Goal: Transaction & Acquisition: Purchase product/service

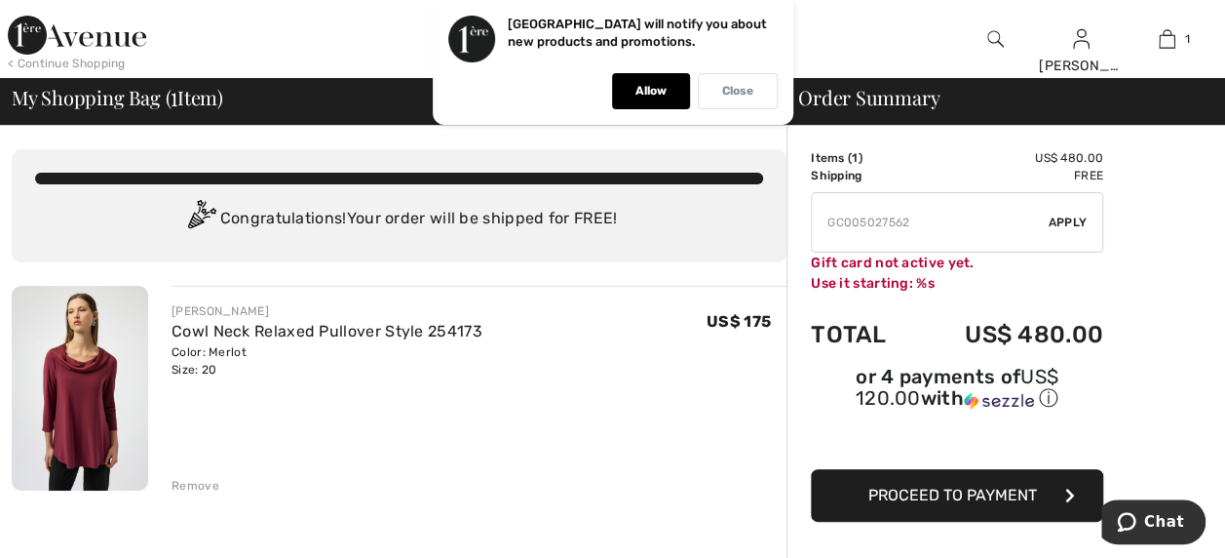
click at [717, 92] on div "Close" at bounding box center [738, 91] width 80 height 36
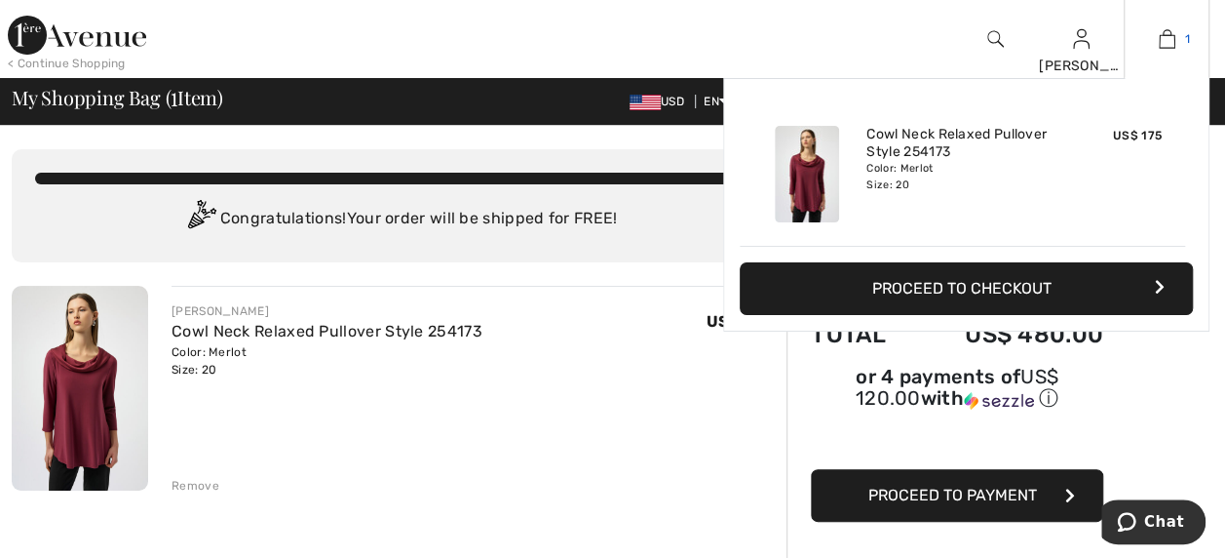
click at [1175, 46] on link "1" at bounding box center [1167, 38] width 84 height 23
click at [1164, 37] on img at bounding box center [1167, 38] width 17 height 23
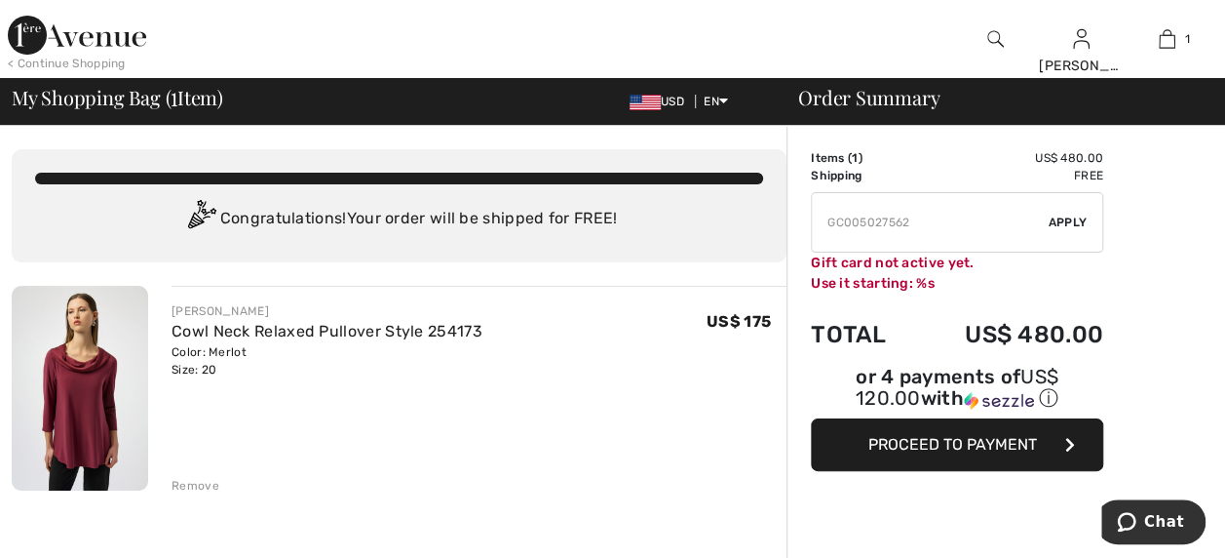
click at [1162, 39] on img at bounding box center [1167, 38] width 17 height 23
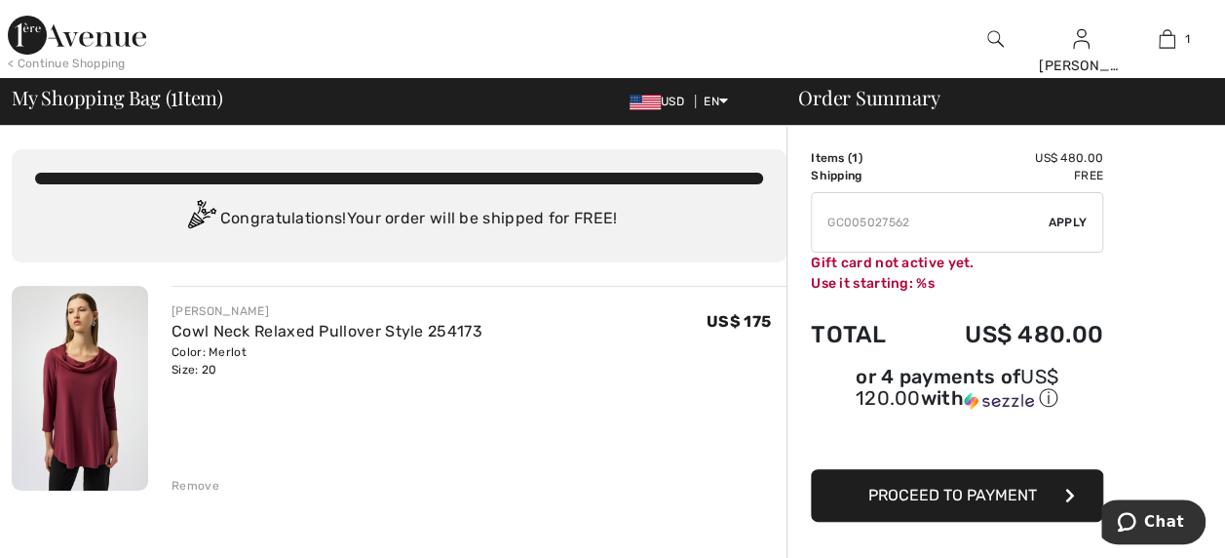
scroll to position [103, 0]
click at [901, 162] on td "Items ( 1 )" at bounding box center [862, 158] width 103 height 18
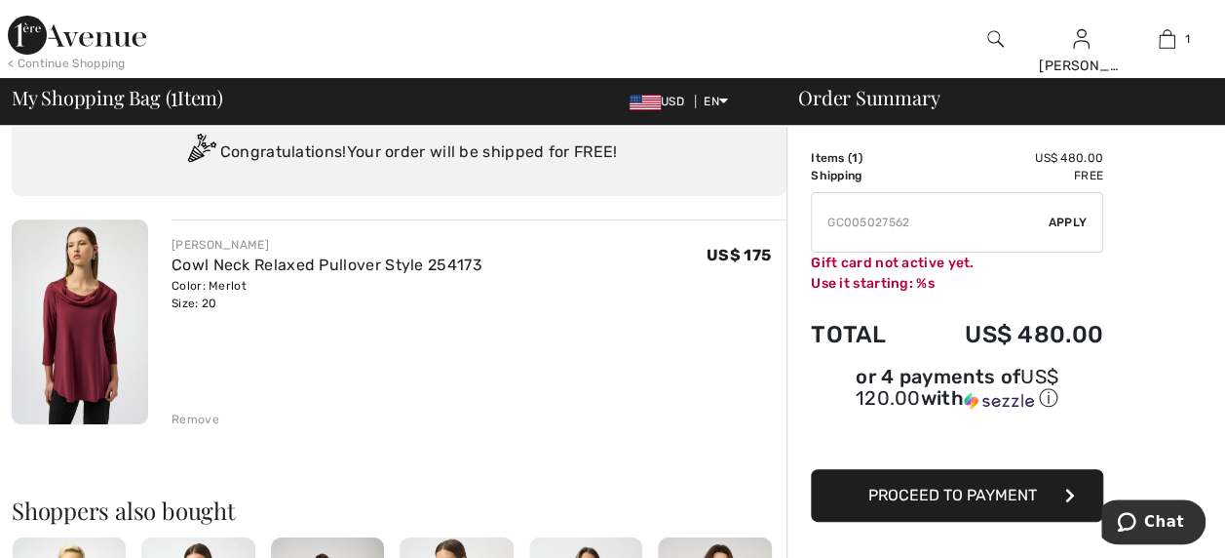
scroll to position [97, 0]
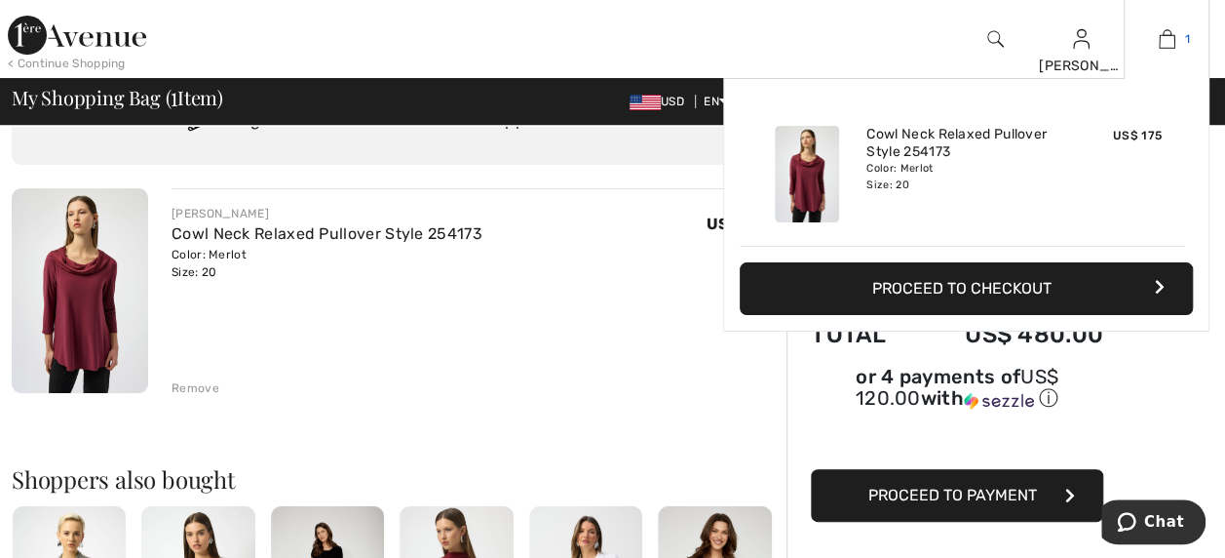
click at [1170, 37] on img at bounding box center [1167, 38] width 17 height 23
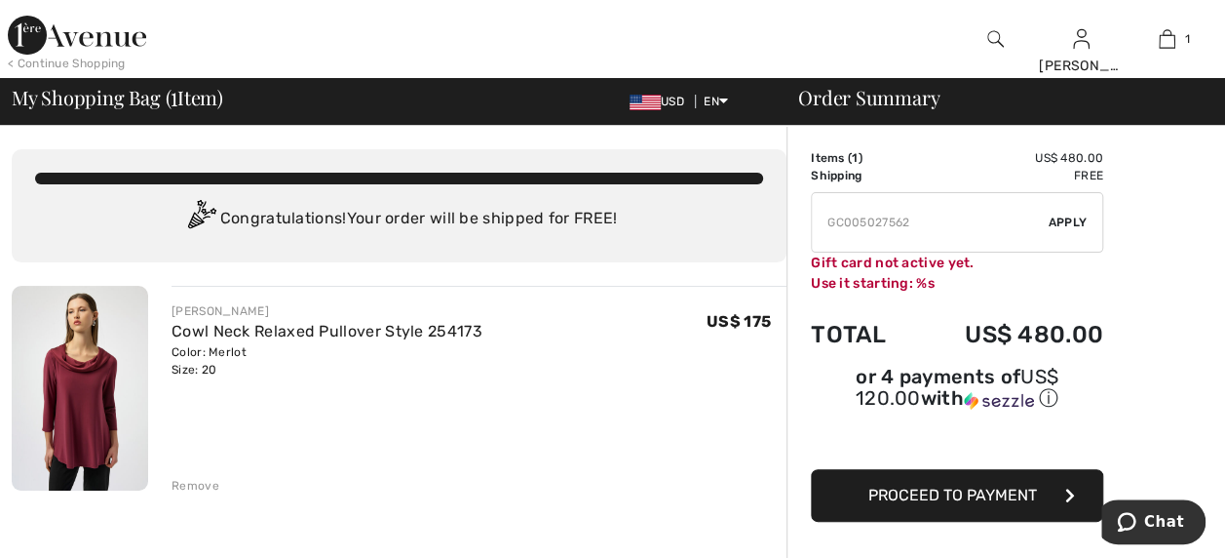
click at [1082, 162] on td "US$ 480.00" at bounding box center [1008, 158] width 189 height 18
click at [1066, 227] on span "Apply" at bounding box center [1068, 222] width 39 height 18
click at [49, 27] on img at bounding box center [77, 35] width 138 height 39
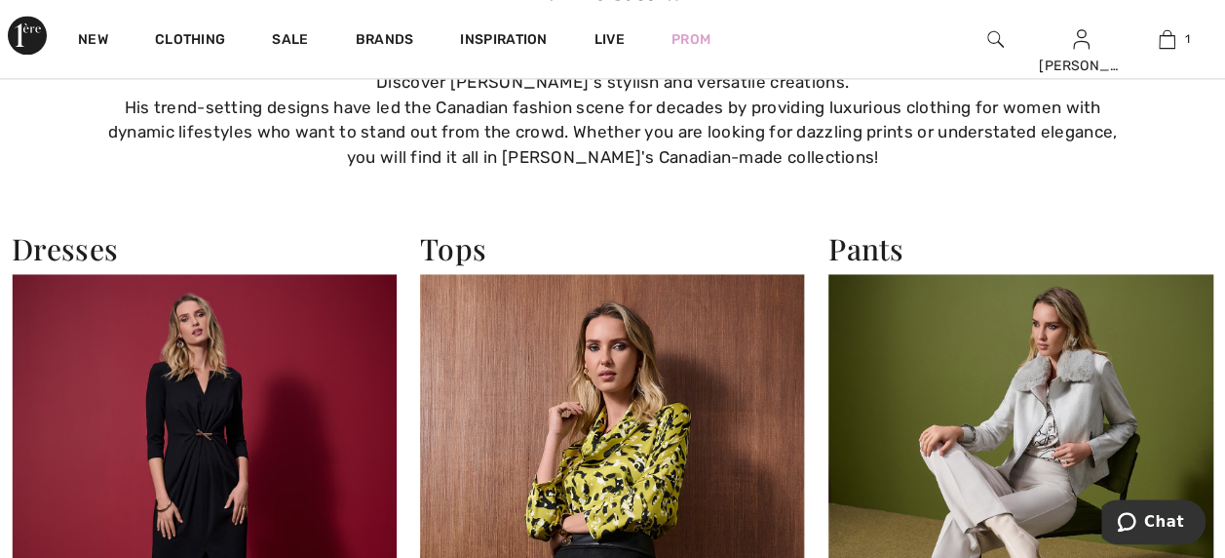
scroll to position [1365, 0]
click at [453, 261] on h2 "Tops" at bounding box center [612, 248] width 385 height 35
click at [484, 308] on img at bounding box center [612, 509] width 385 height 470
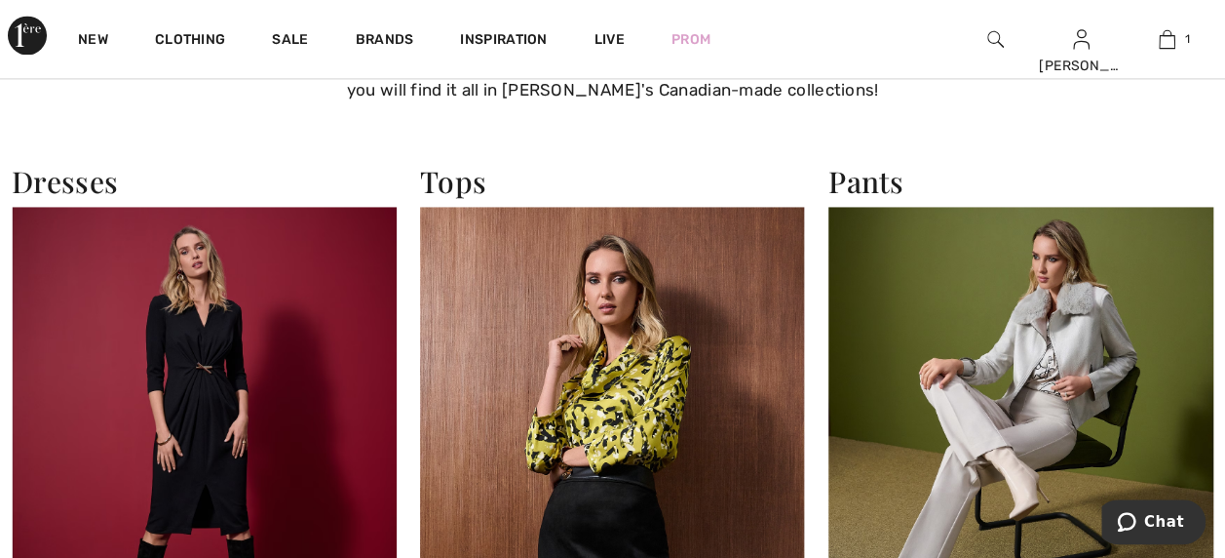
scroll to position [1462, 0]
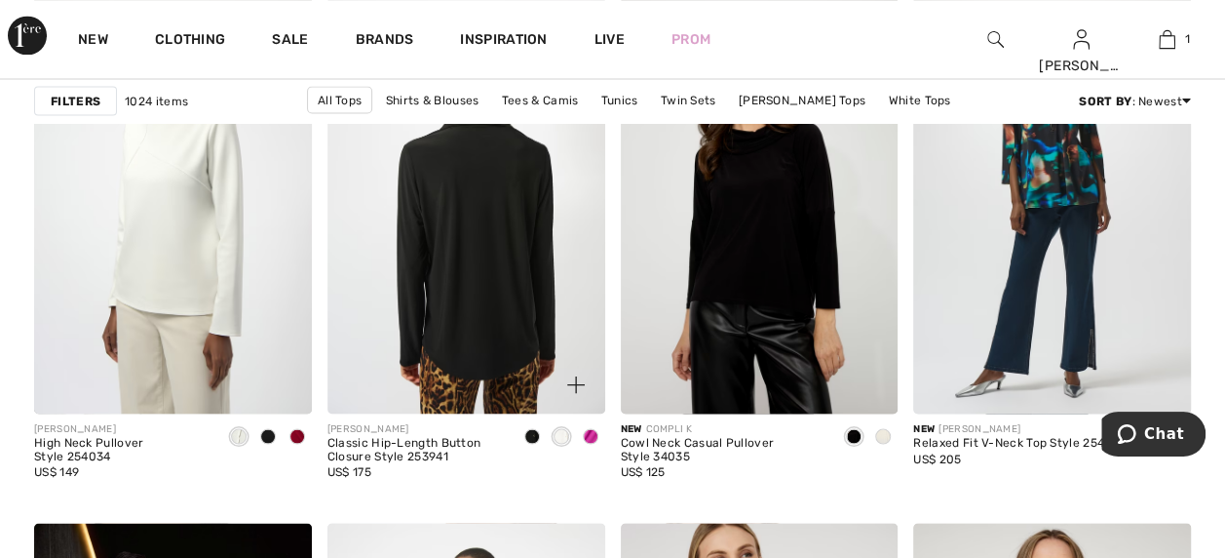
scroll to position [5459, 0]
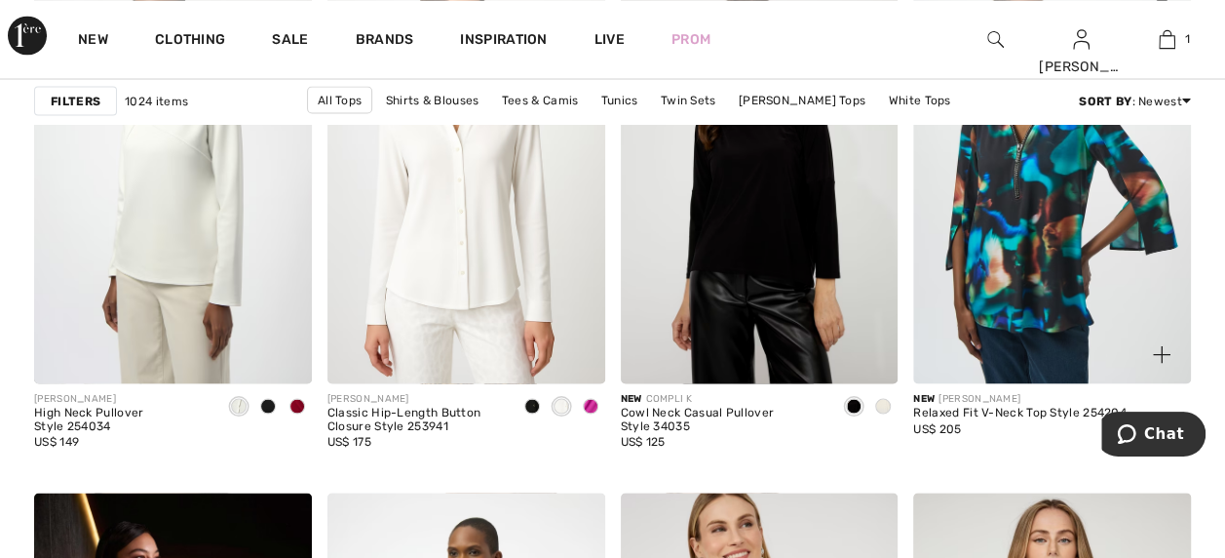
click at [996, 174] on img at bounding box center [1052, 175] width 278 height 416
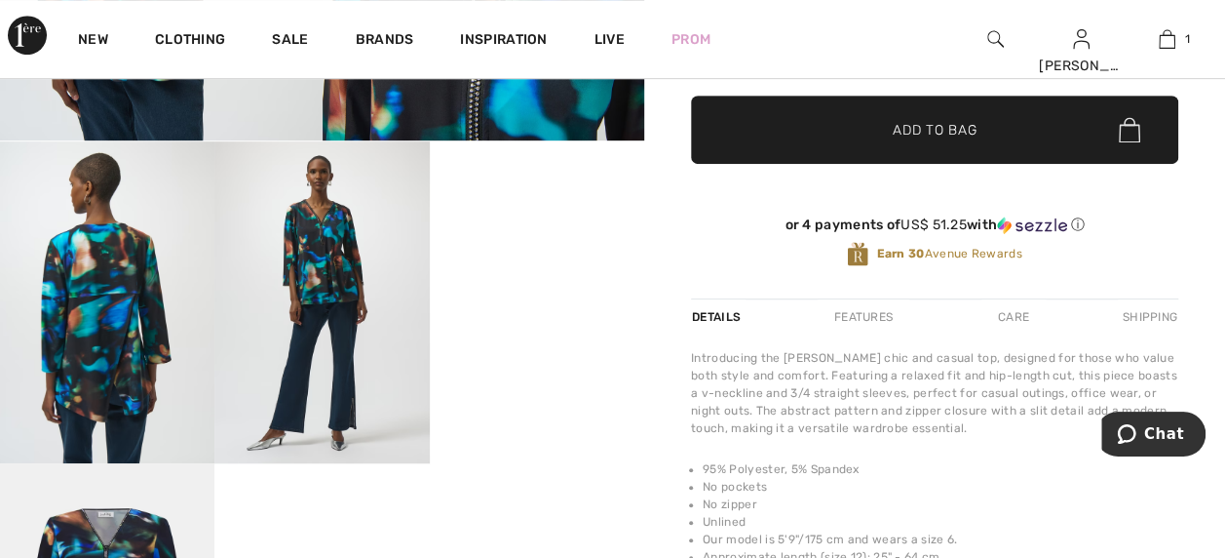
scroll to position [487, 0]
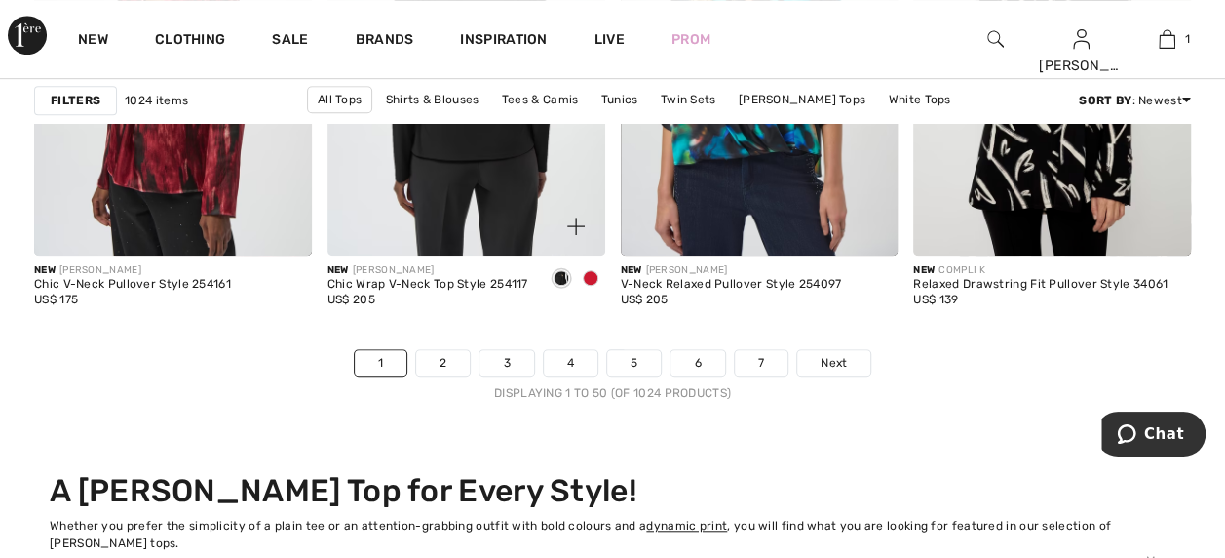
scroll to position [7896, 0]
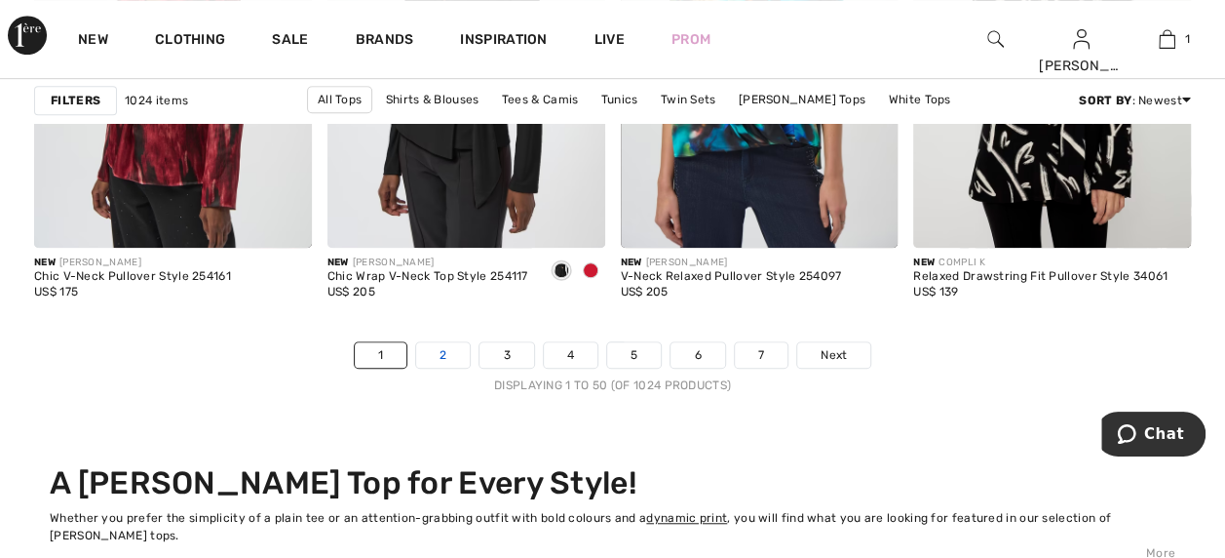
click at [440, 353] on link "2" at bounding box center [443, 354] width 54 height 25
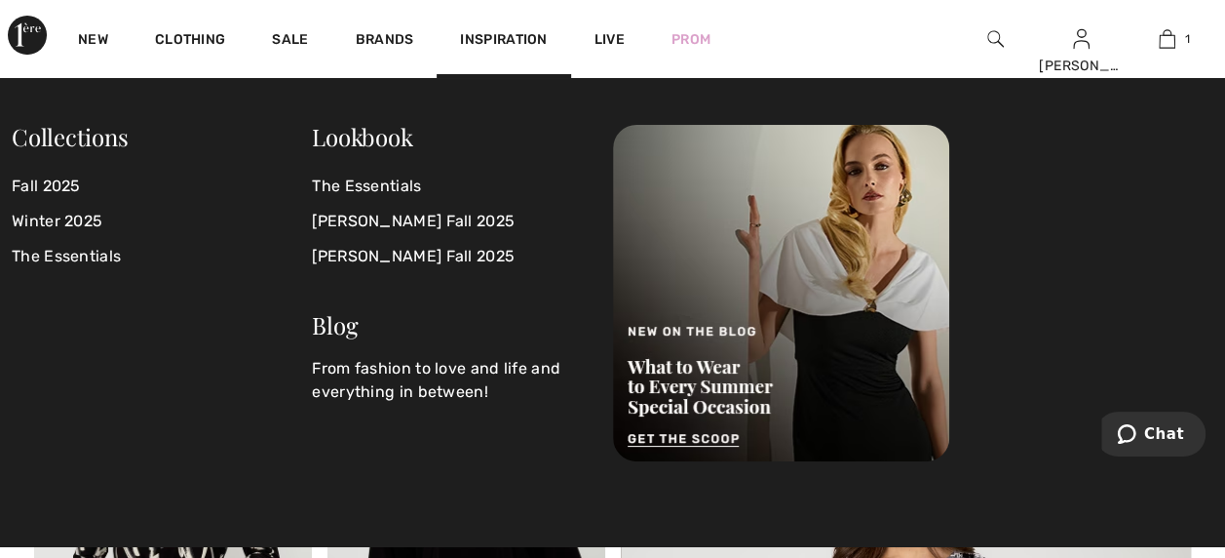
click at [988, 39] on img at bounding box center [996, 38] width 17 height 23
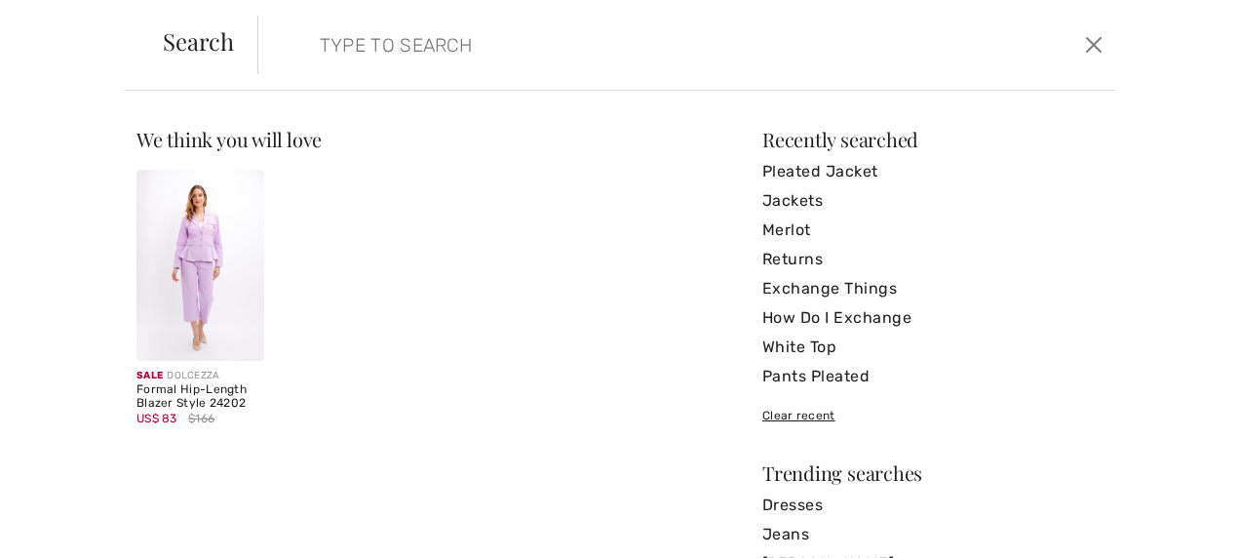
click at [431, 53] on input "search" at bounding box center [595, 45] width 581 height 58
click at [803, 172] on link "Pleated Jacket" at bounding box center [932, 171] width 341 height 29
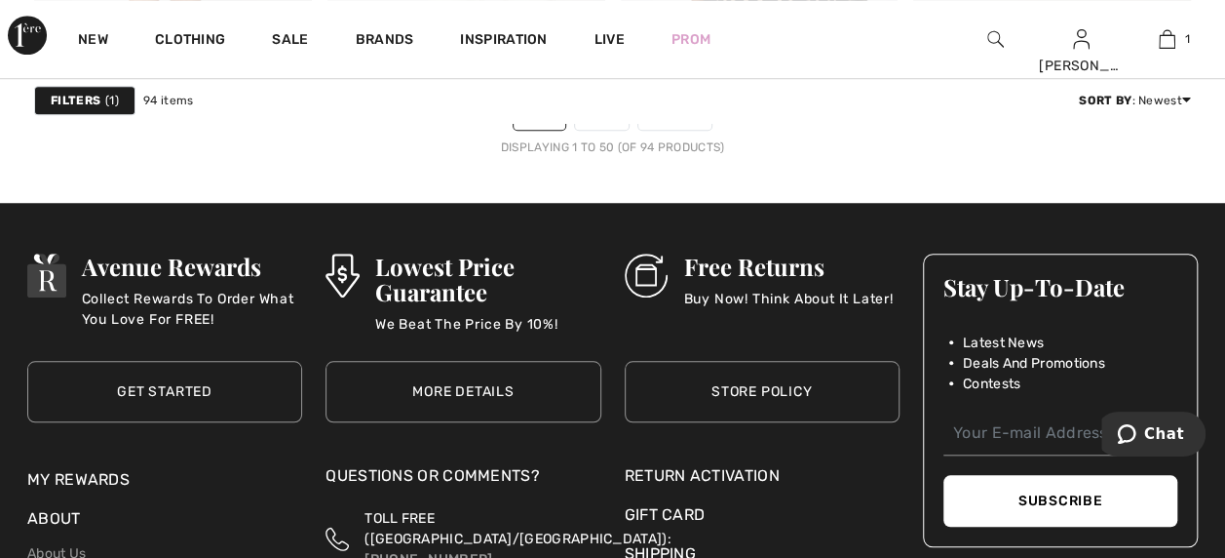
scroll to position [7994, 0]
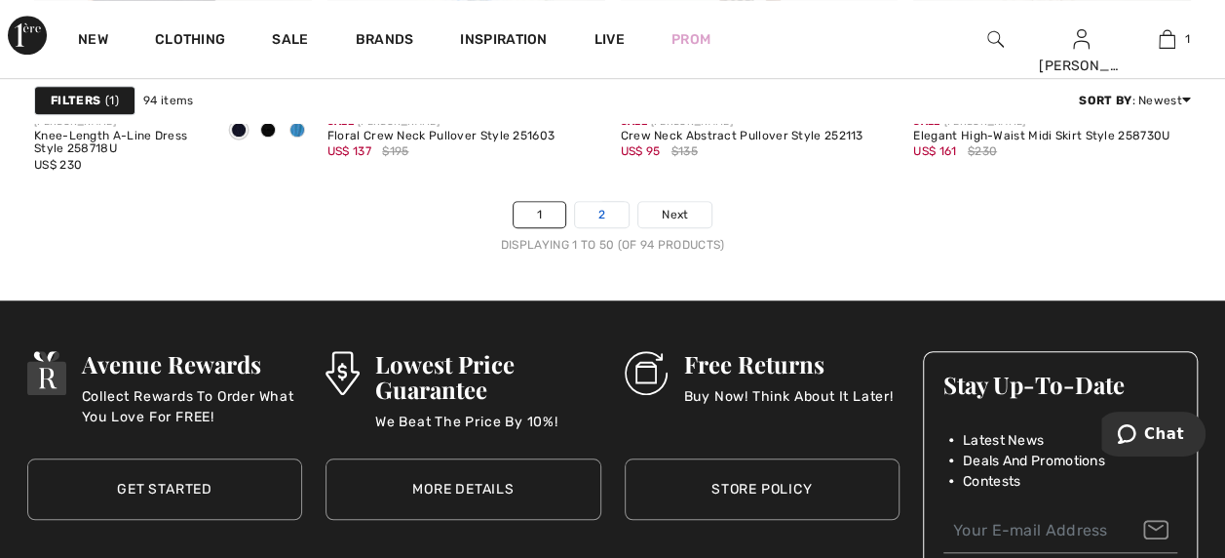
click at [599, 213] on link "2" at bounding box center [602, 214] width 54 height 25
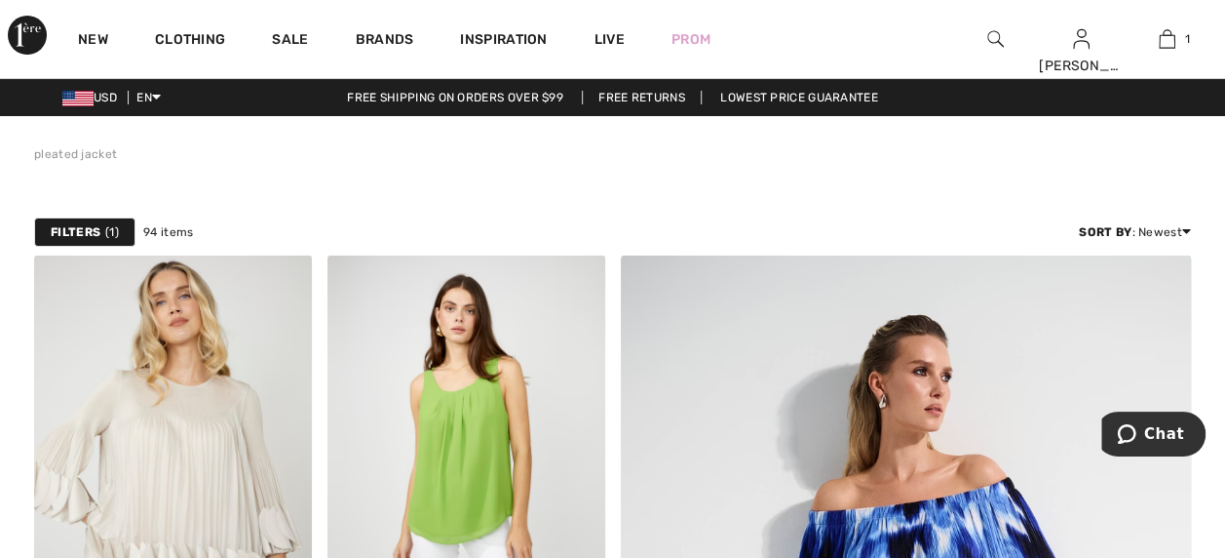
click at [1006, 40] on div at bounding box center [995, 39] width 86 height 78
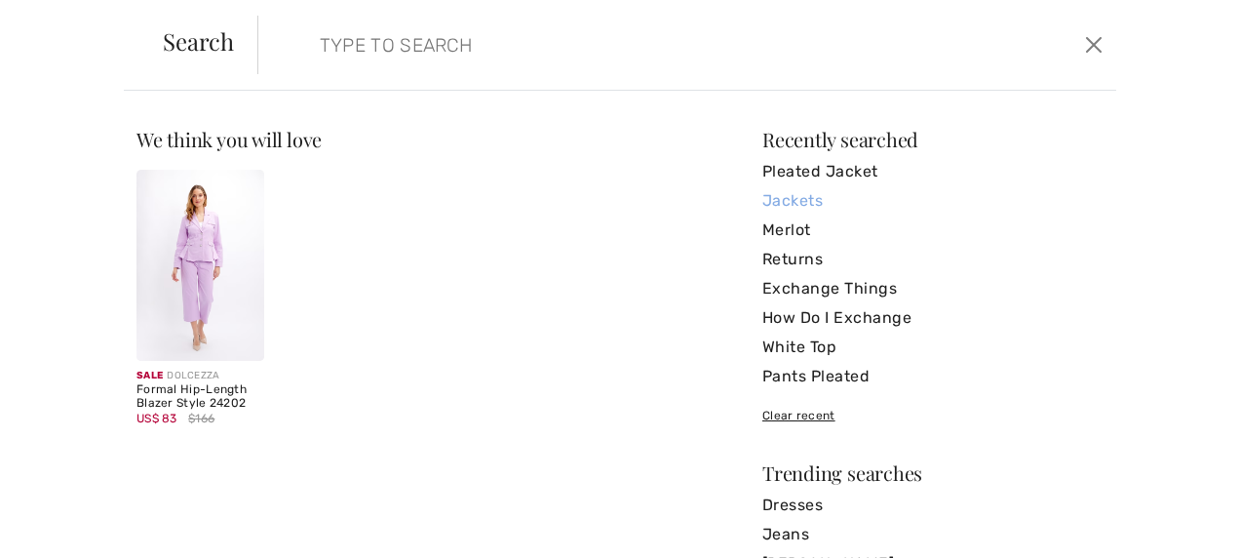
click at [794, 205] on link "Jackets" at bounding box center [932, 200] width 341 height 29
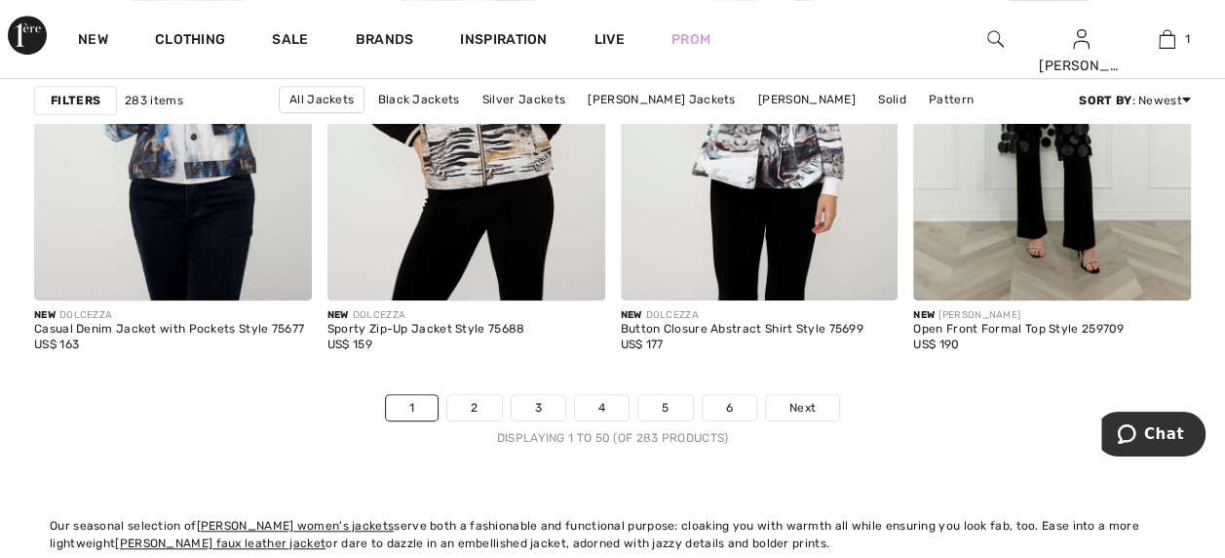
scroll to position [7896, 0]
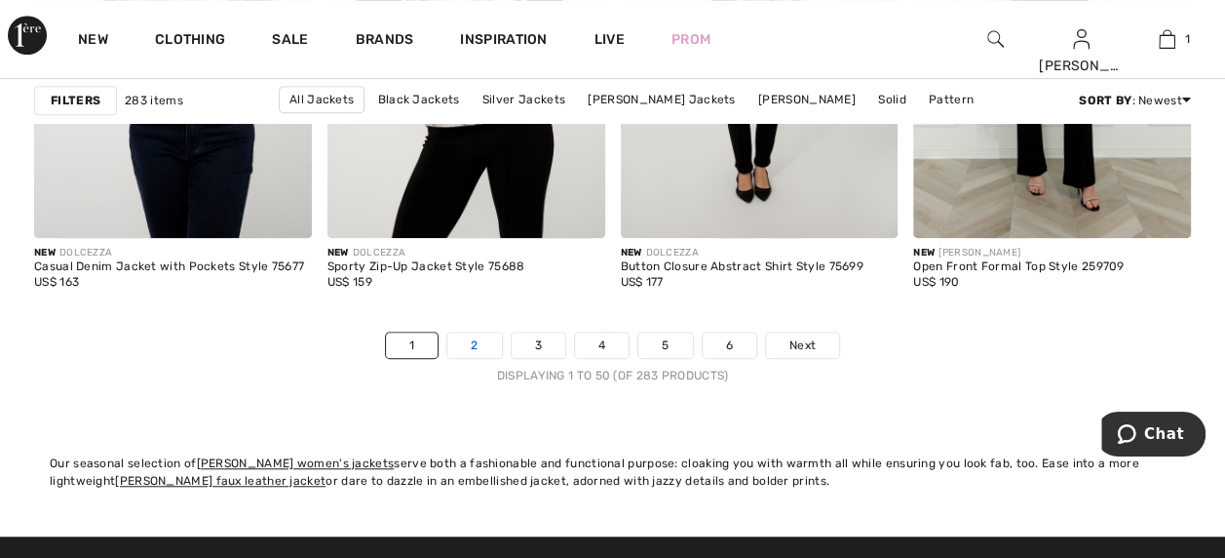
click at [480, 338] on link "2" at bounding box center [474, 344] width 54 height 25
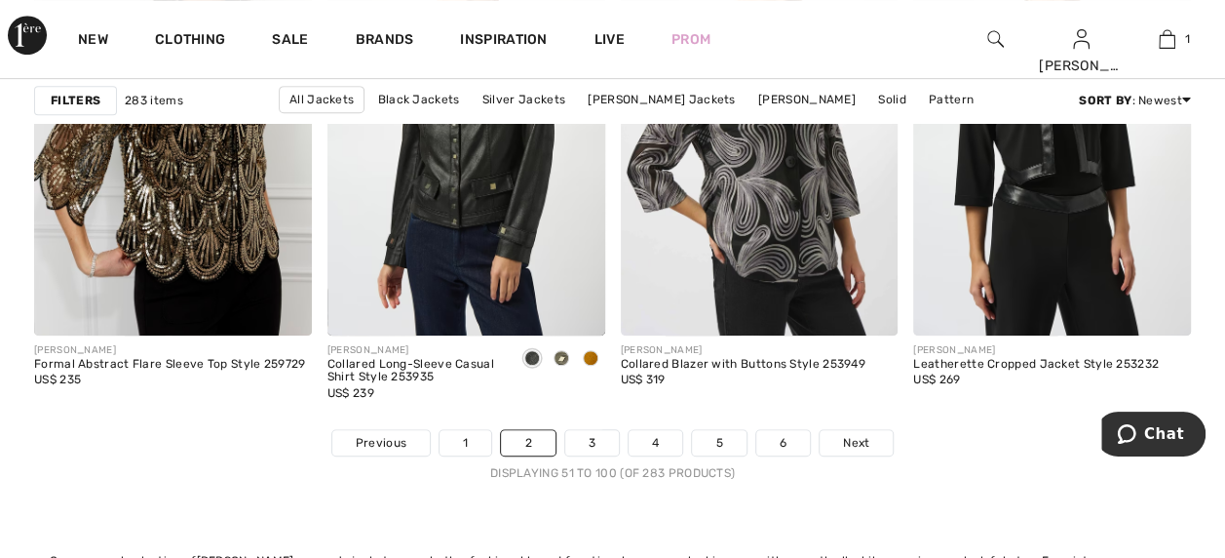
scroll to position [7994, 0]
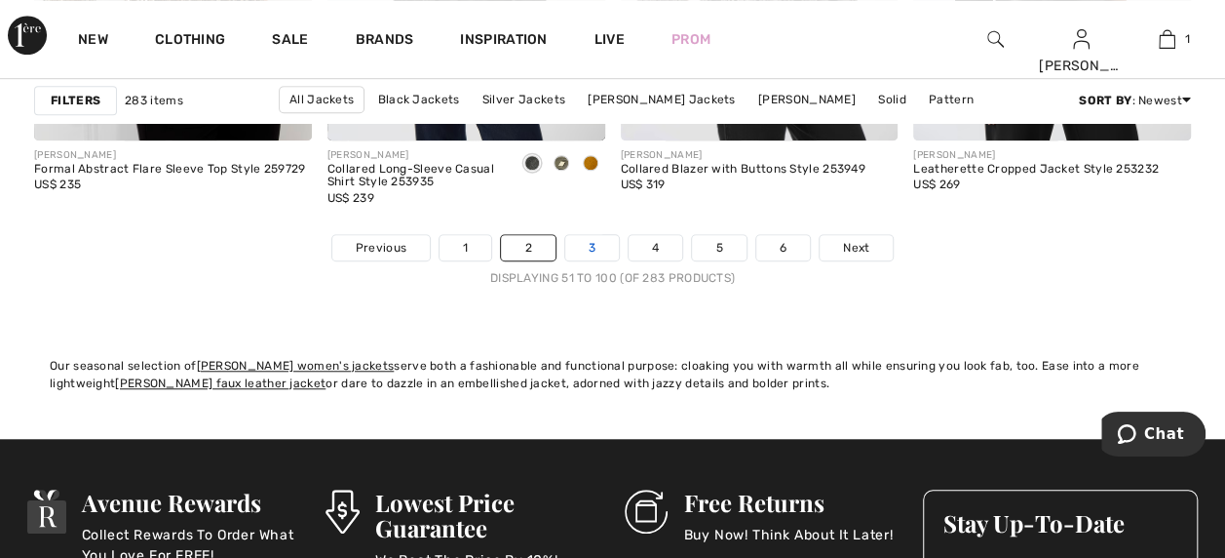
click at [600, 245] on link "3" at bounding box center [592, 247] width 54 height 25
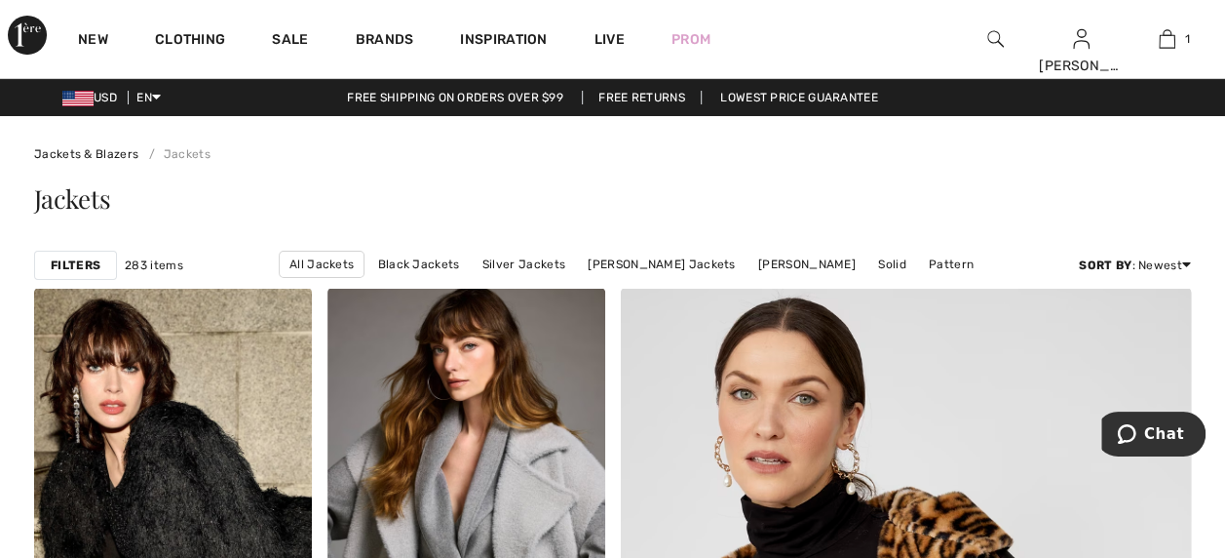
click at [992, 39] on img at bounding box center [996, 38] width 17 height 23
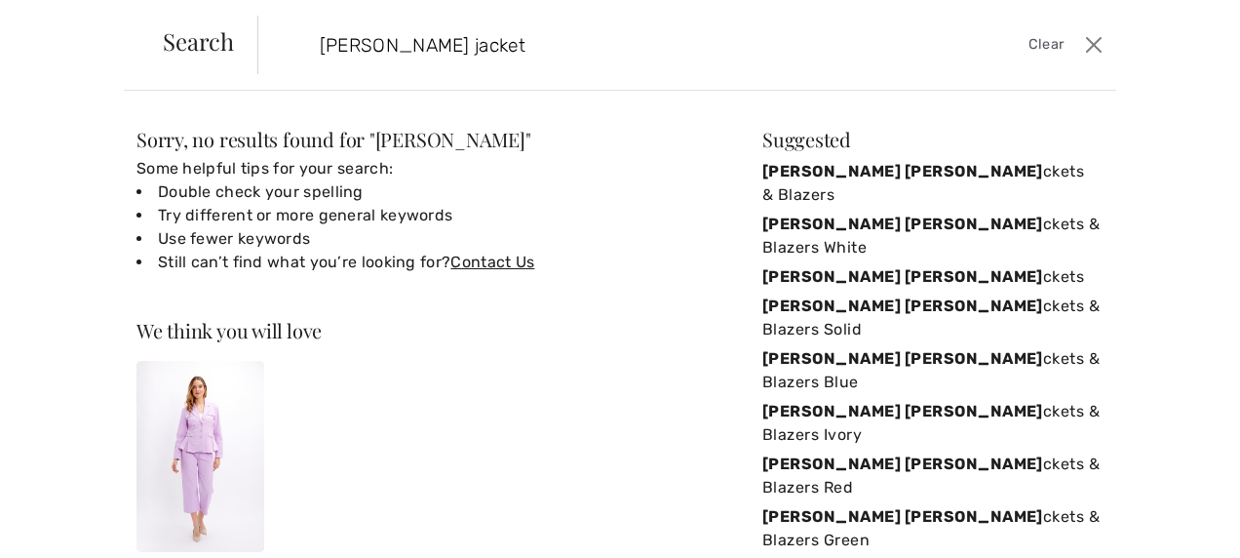
type input "[PERSON_NAME] jacket"
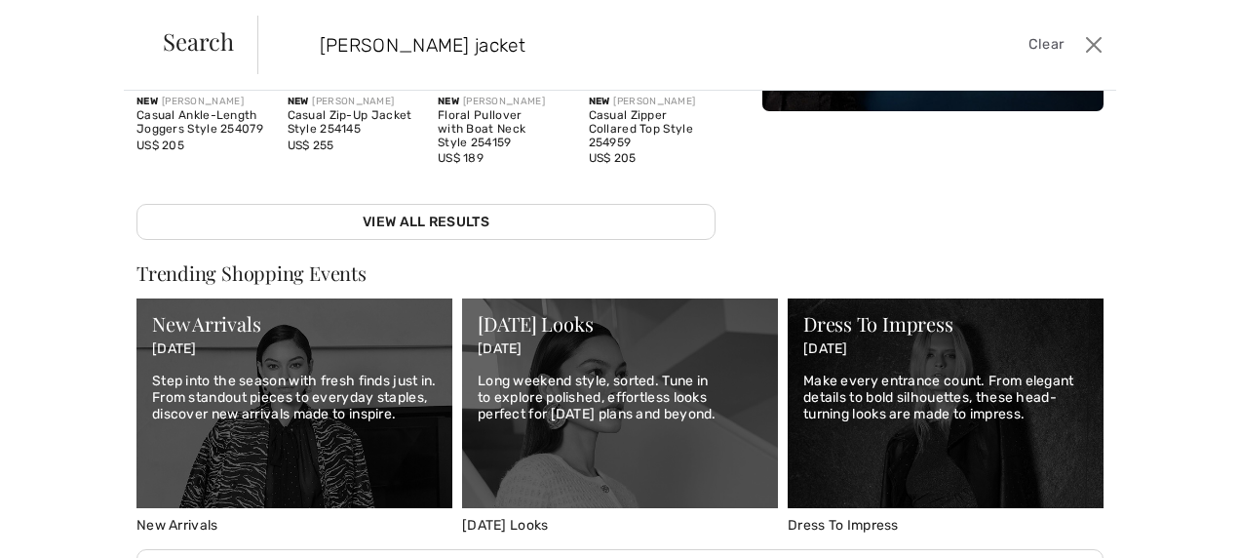
scroll to position [585, 0]
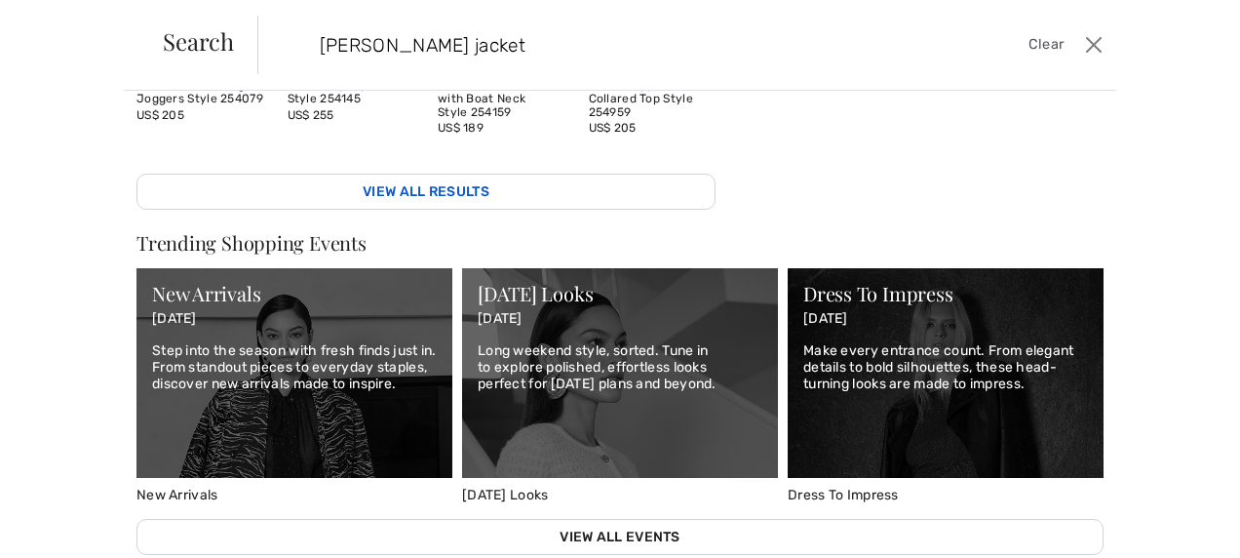
click at [454, 189] on link "View All Results" at bounding box center [425, 192] width 579 height 36
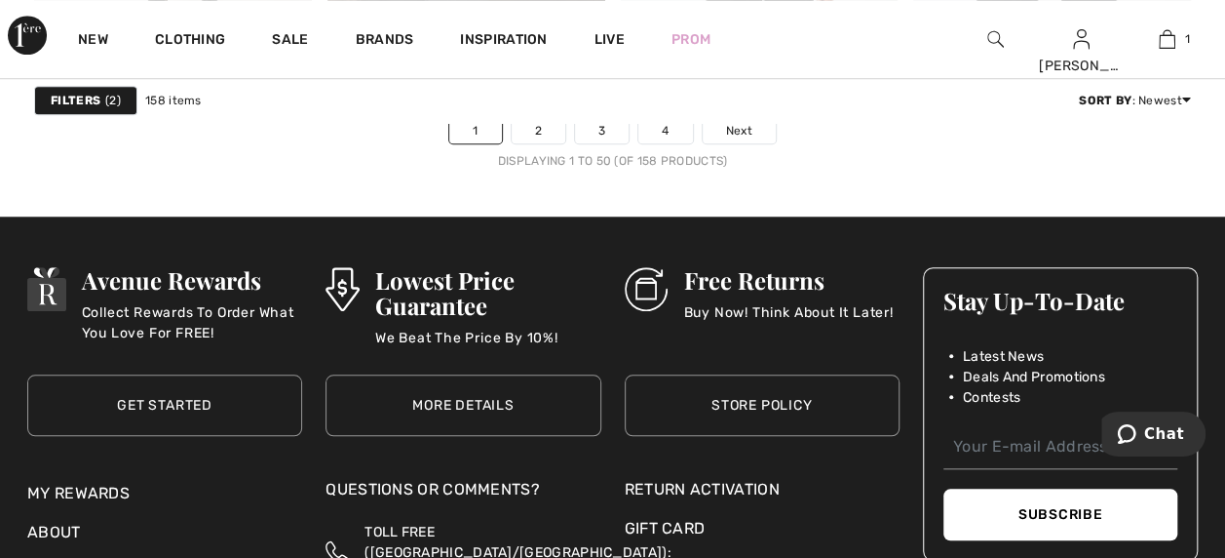
scroll to position [8091, 0]
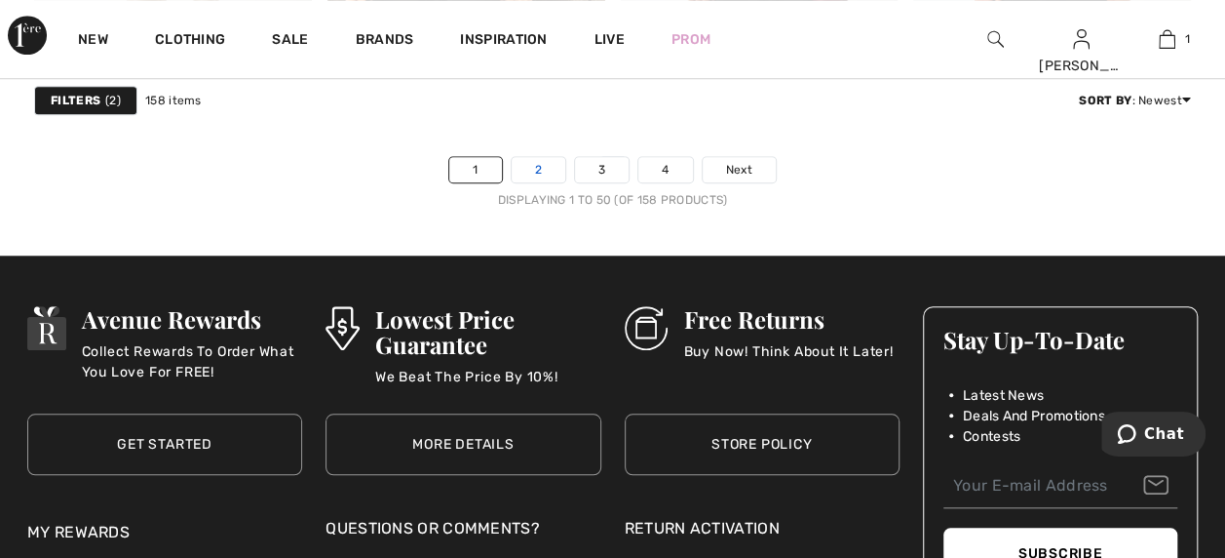
click at [536, 160] on link "2" at bounding box center [539, 169] width 54 height 25
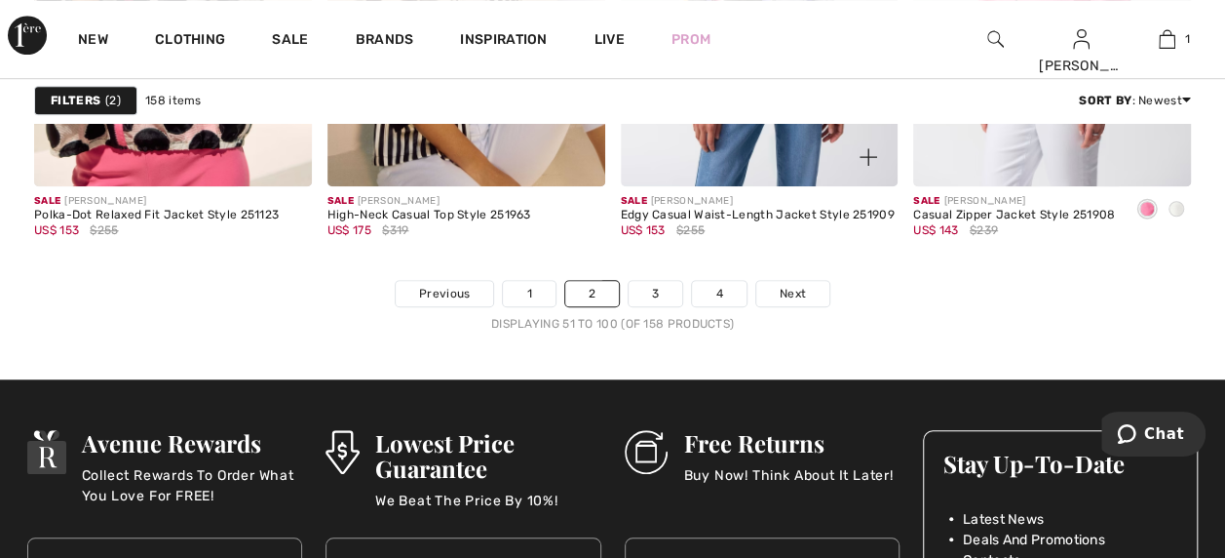
scroll to position [7994, 0]
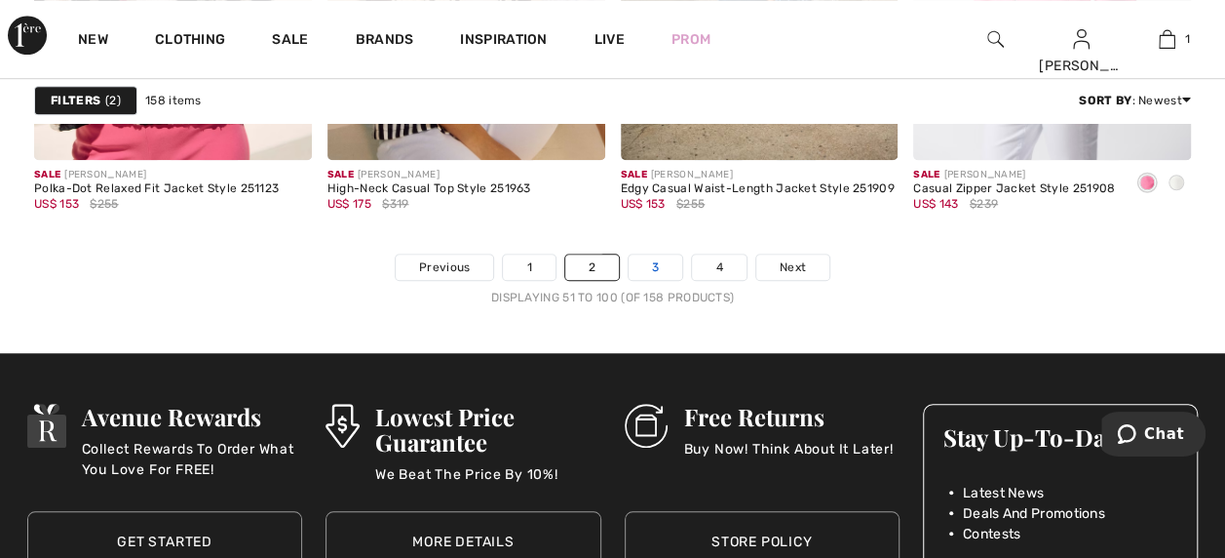
click at [655, 259] on link "3" at bounding box center [656, 266] width 54 height 25
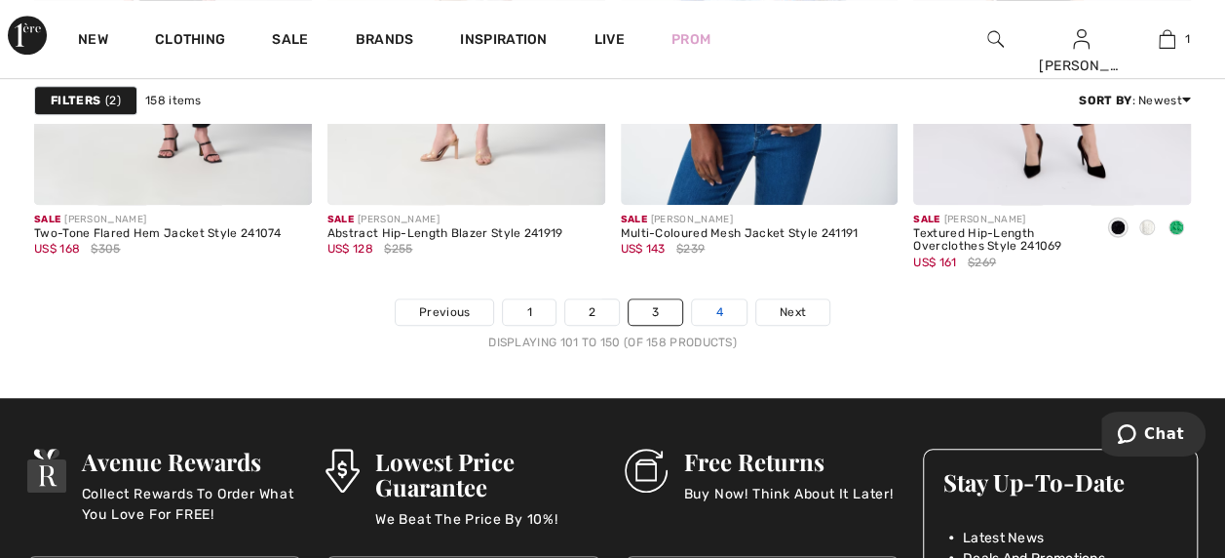
scroll to position [7994, 0]
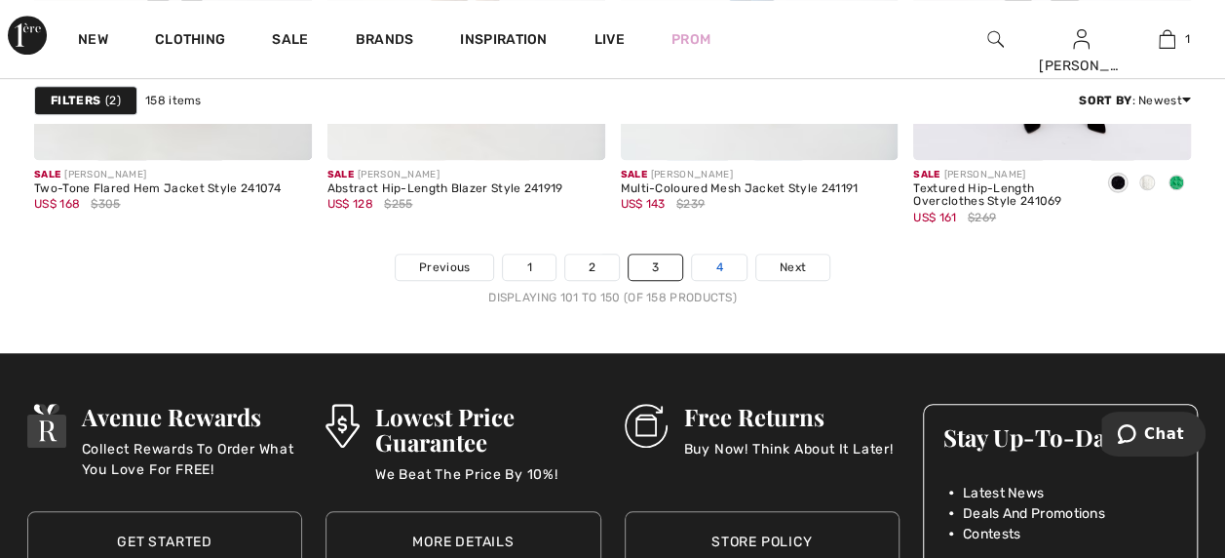
click at [722, 264] on link "4" at bounding box center [719, 266] width 54 height 25
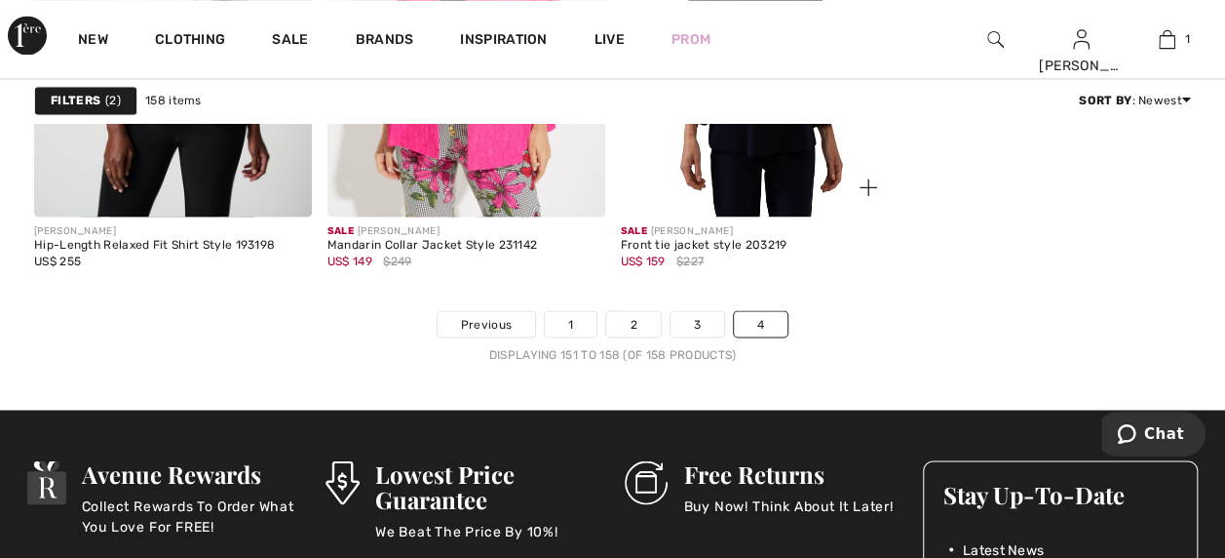
scroll to position [1560, 0]
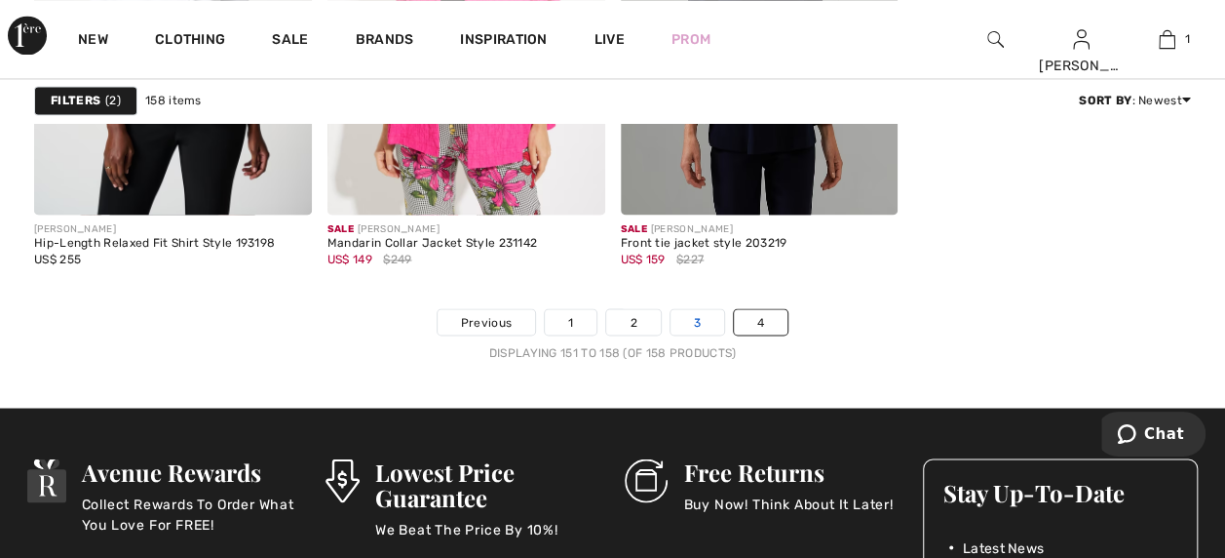
click at [706, 327] on link "3" at bounding box center [698, 321] width 54 height 25
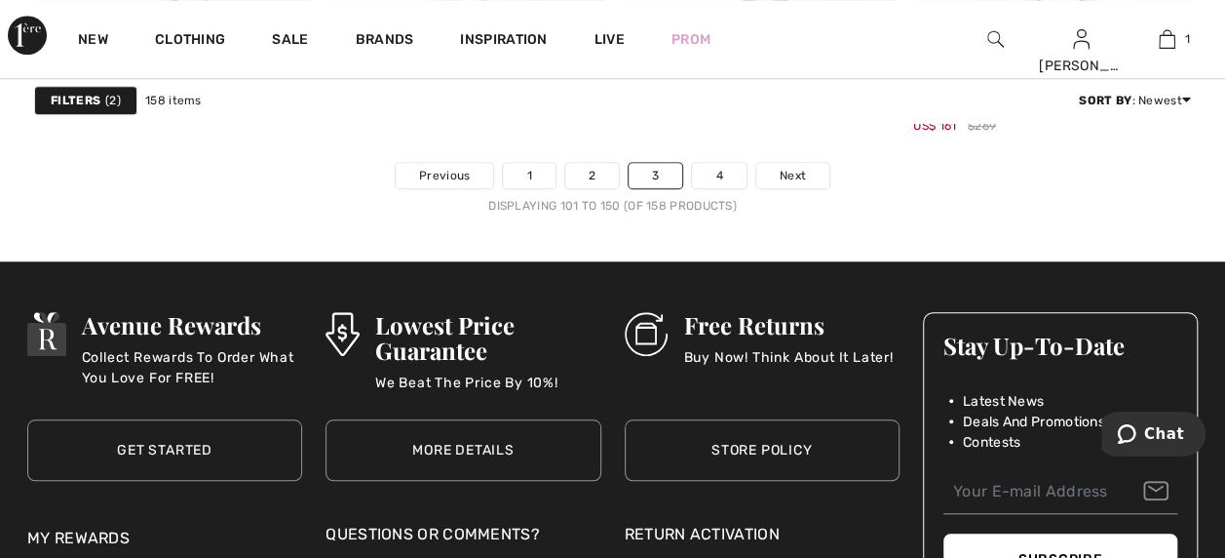
scroll to position [7994, 0]
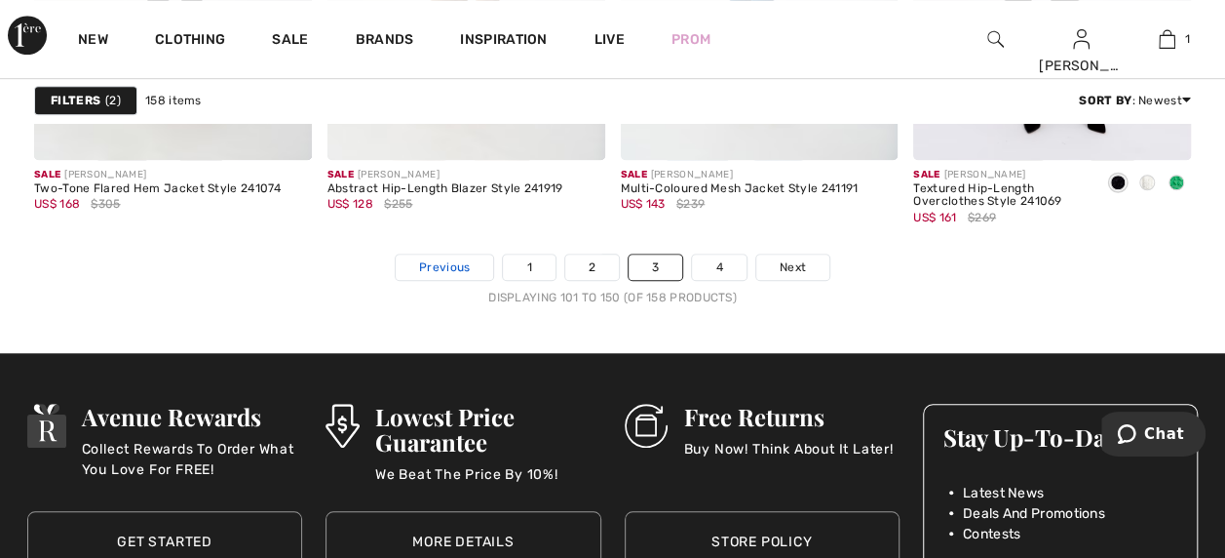
click at [439, 267] on span "Previous" at bounding box center [444, 267] width 51 height 18
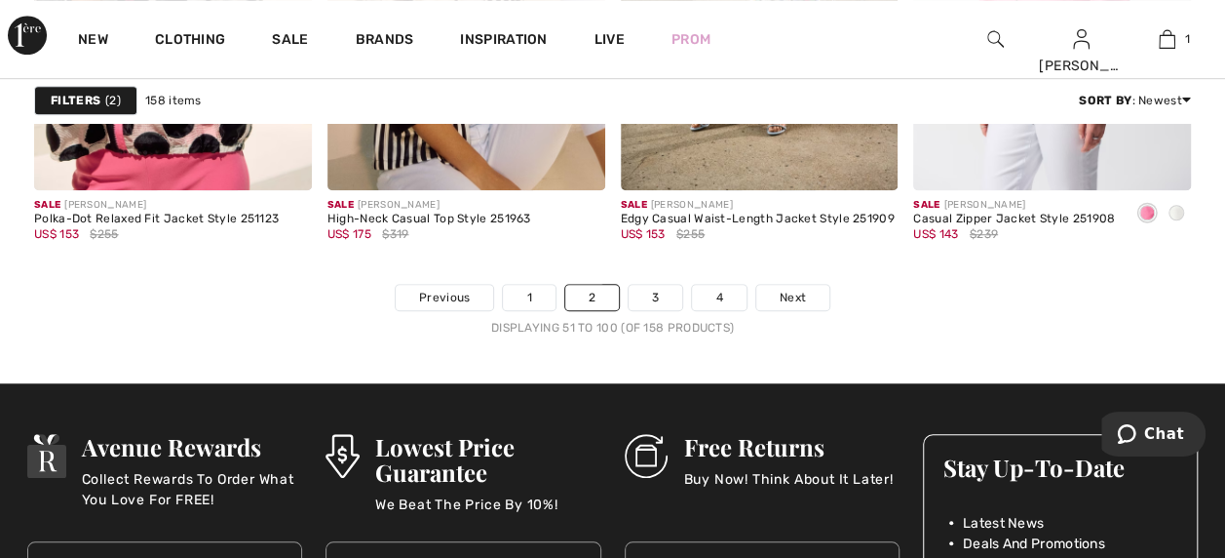
scroll to position [7896, 0]
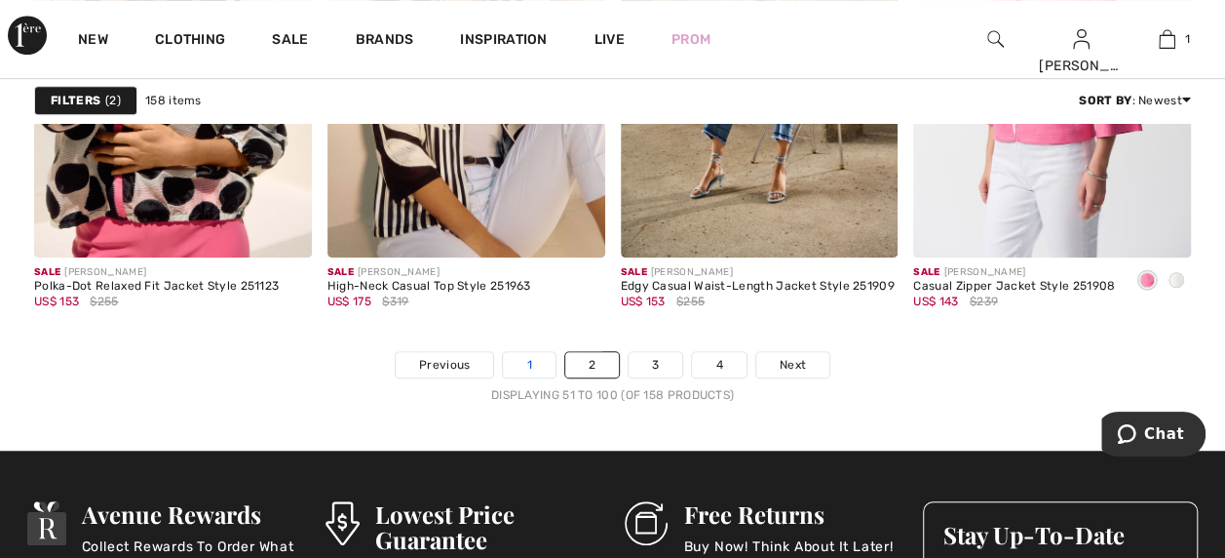
click at [520, 358] on link "1" at bounding box center [529, 364] width 52 height 25
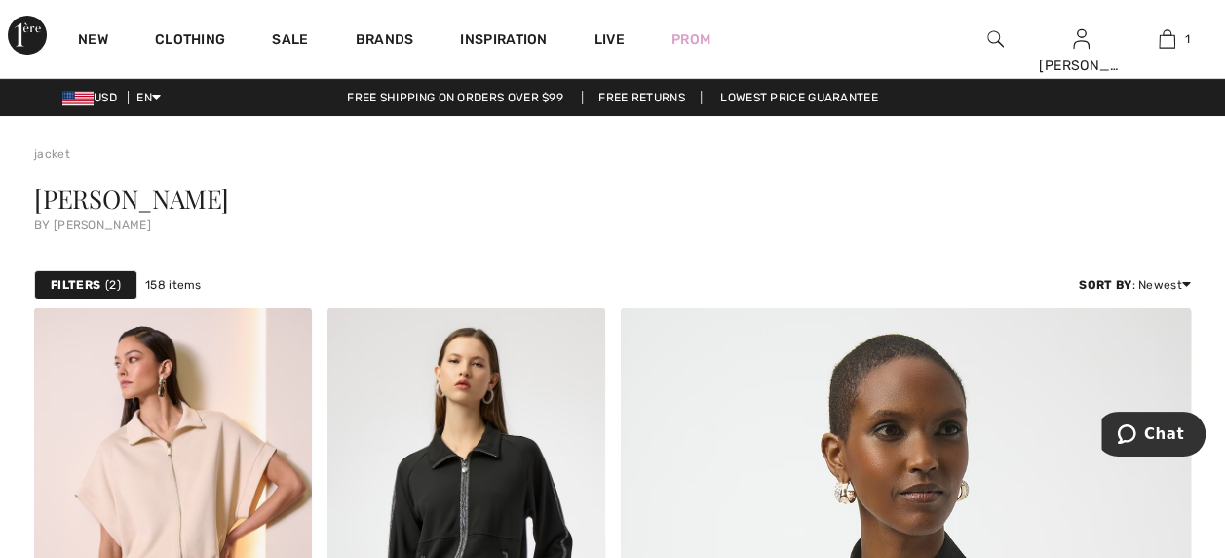
click at [997, 37] on img at bounding box center [996, 38] width 17 height 23
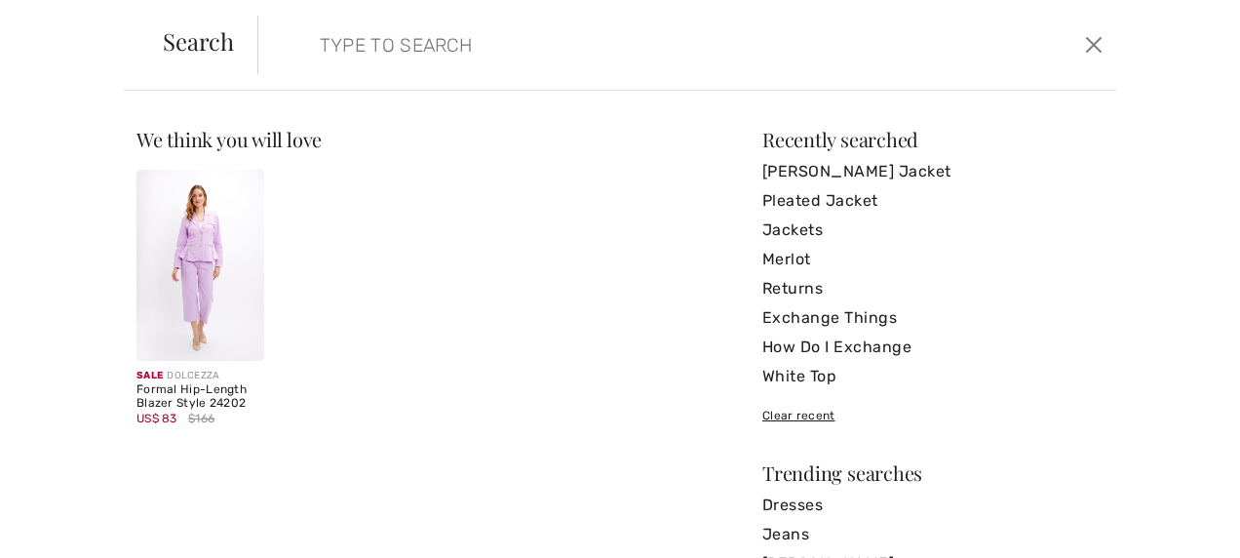
click at [452, 66] on input "search" at bounding box center [595, 45] width 581 height 58
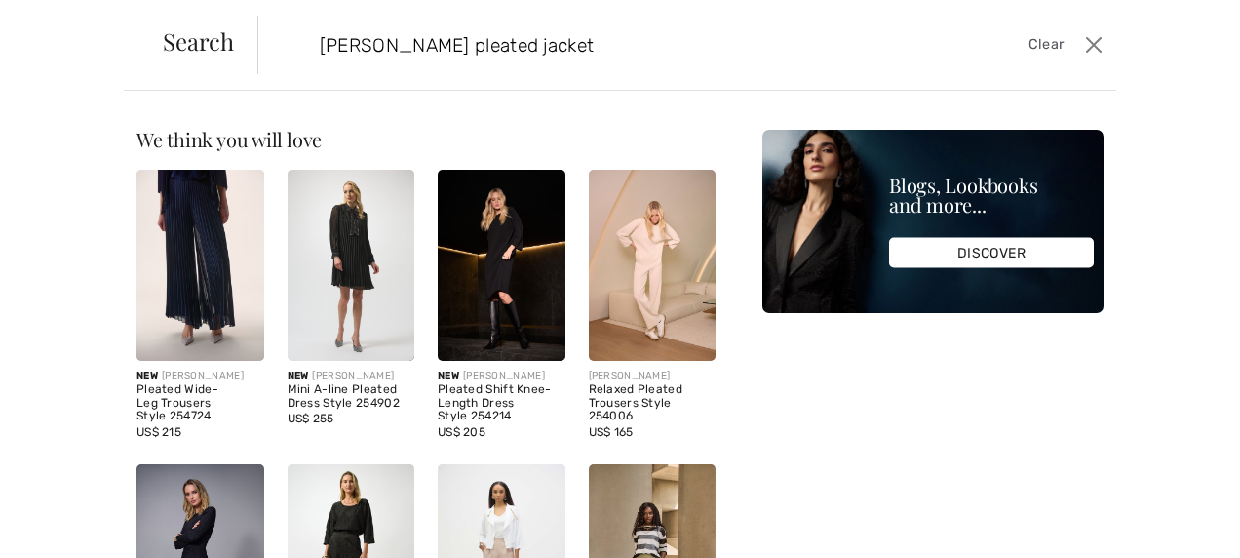
type input "joseph ribkoff pleated jacket"
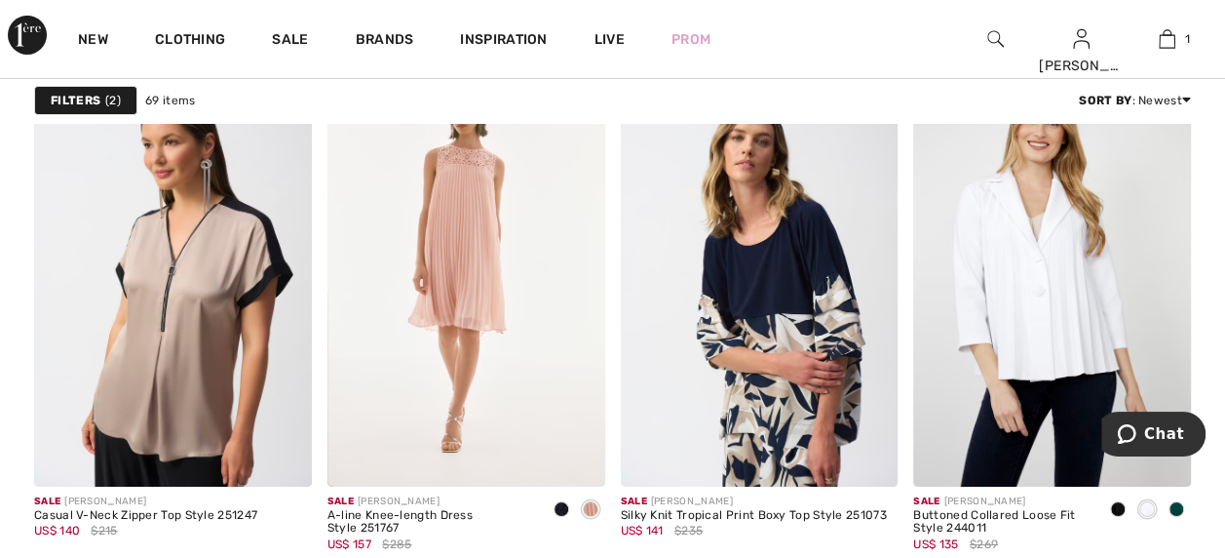
scroll to position [7116, 0]
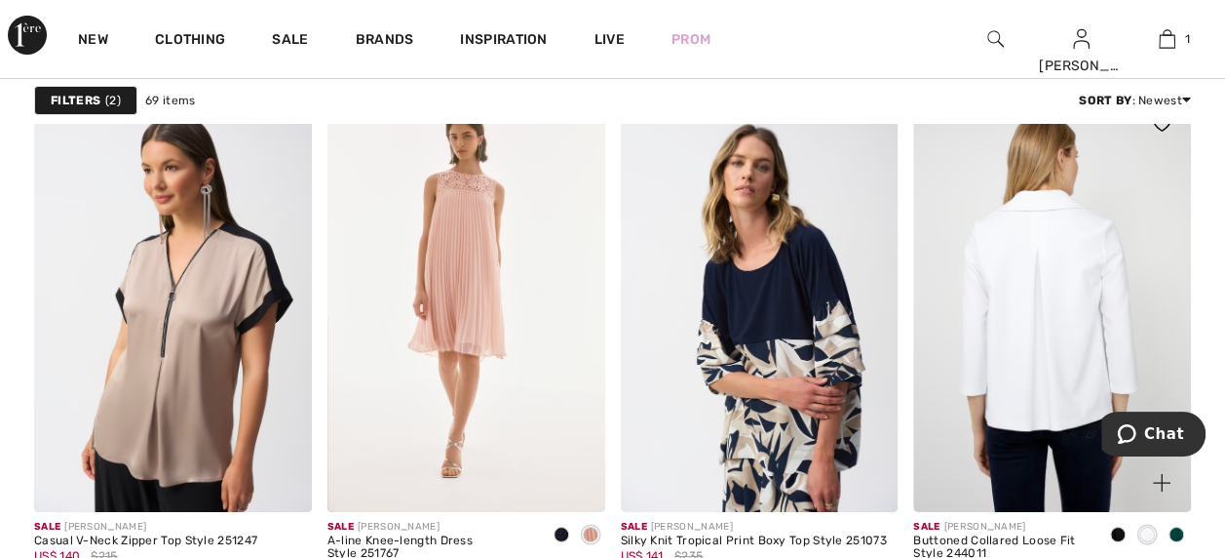
click at [1026, 248] on img at bounding box center [1052, 303] width 278 height 416
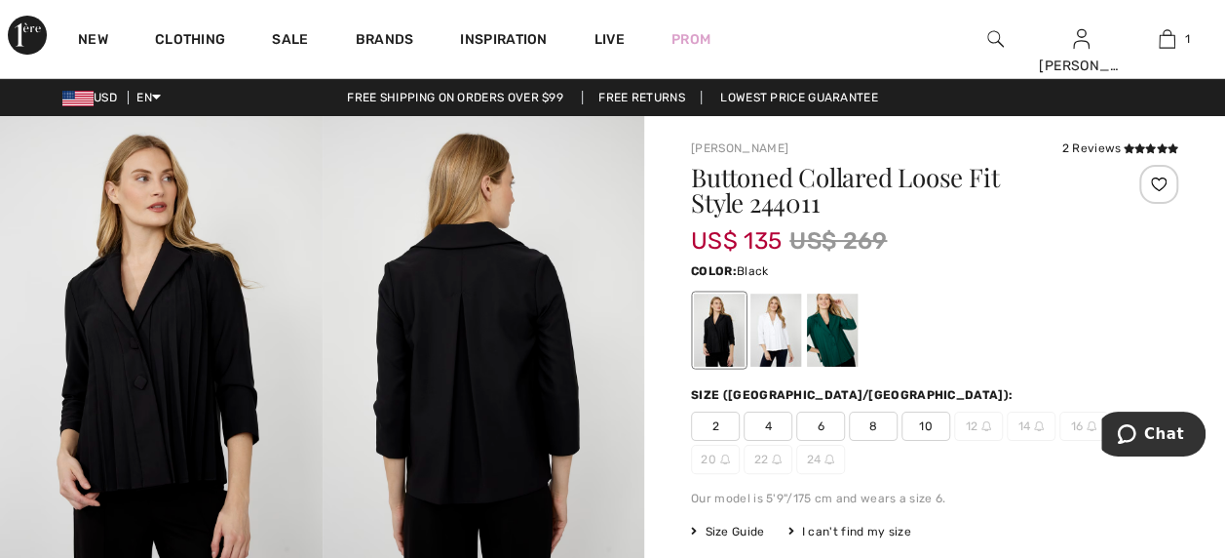
click at [718, 349] on div at bounding box center [719, 329] width 51 height 73
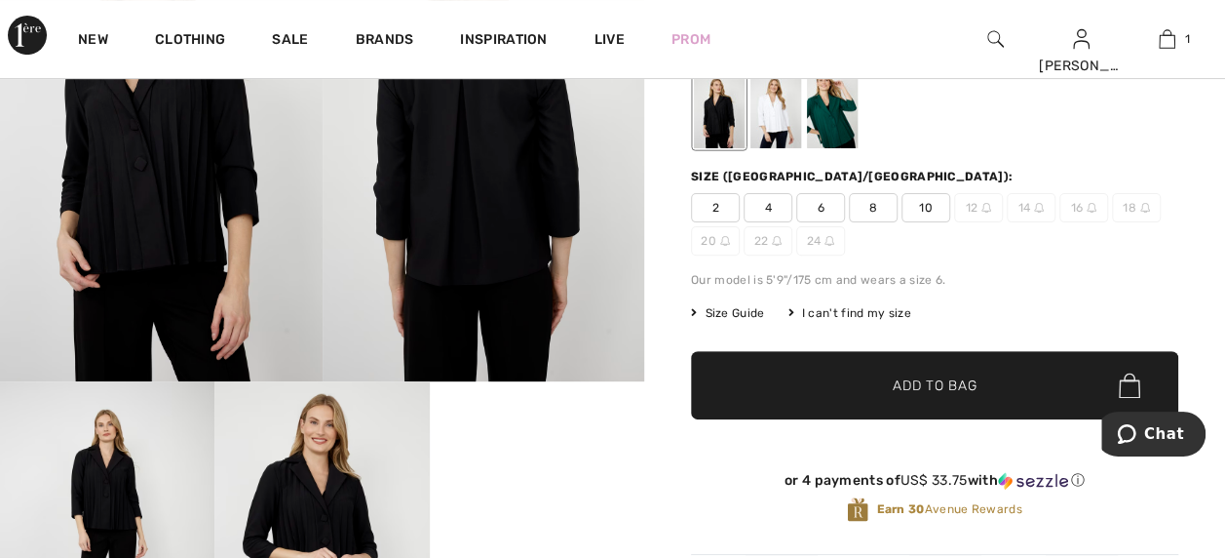
scroll to position [97, 0]
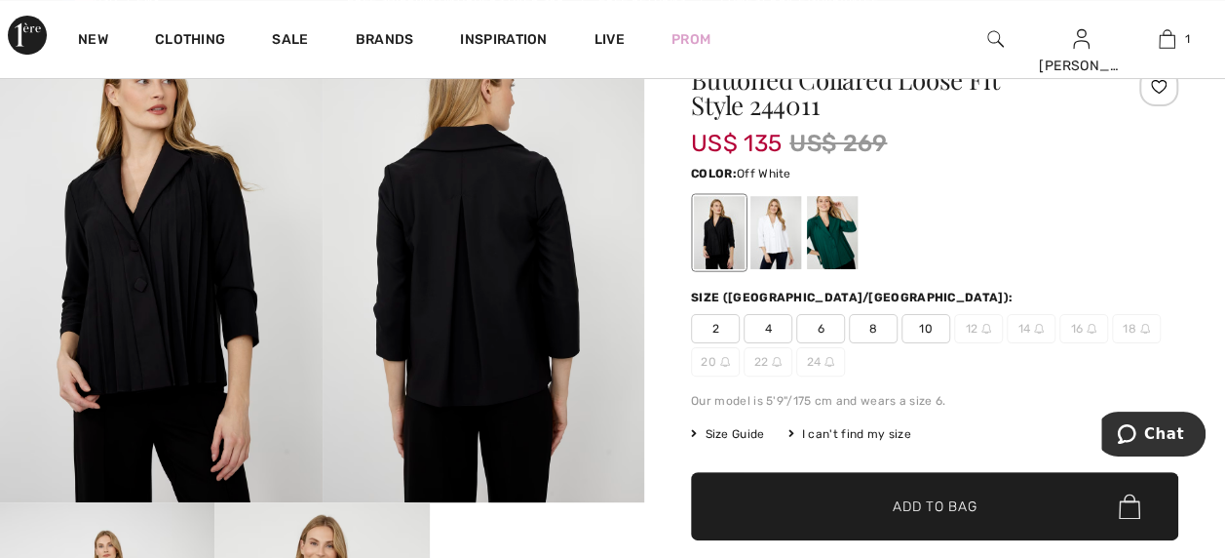
click at [784, 245] on div at bounding box center [776, 232] width 51 height 73
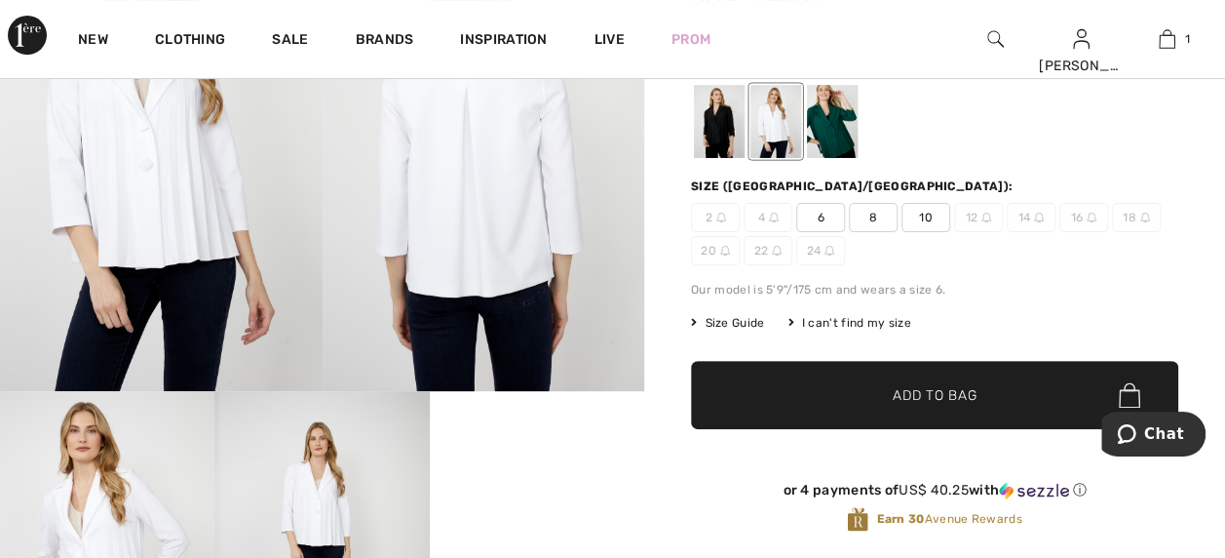
scroll to position [0, 0]
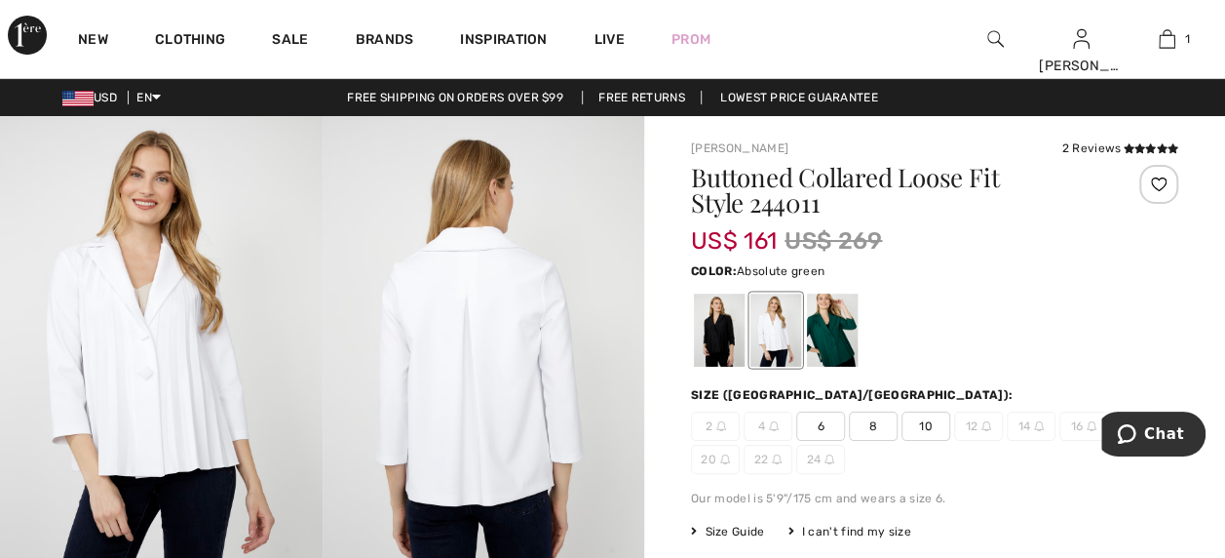
click at [827, 324] on div at bounding box center [832, 329] width 51 height 73
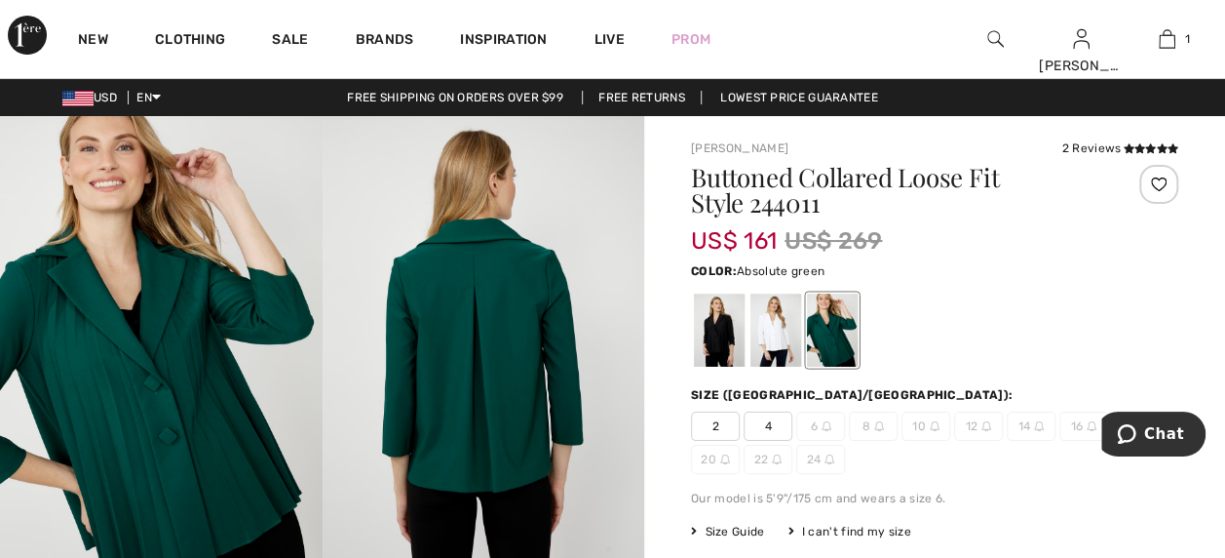
click at [984, 43] on div at bounding box center [995, 39] width 86 height 78
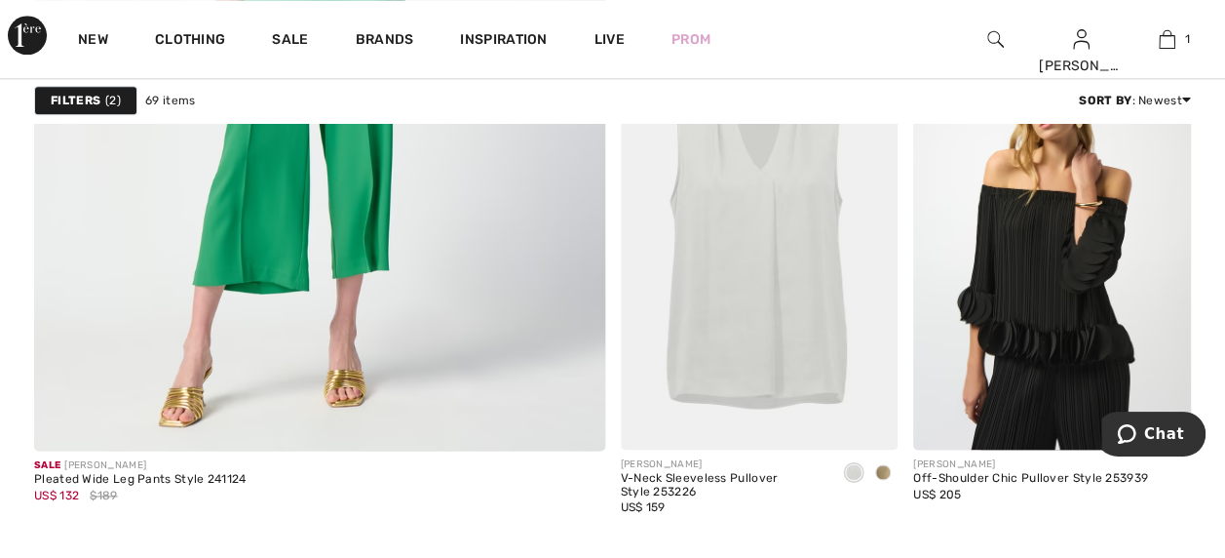
scroll to position [4387, 0]
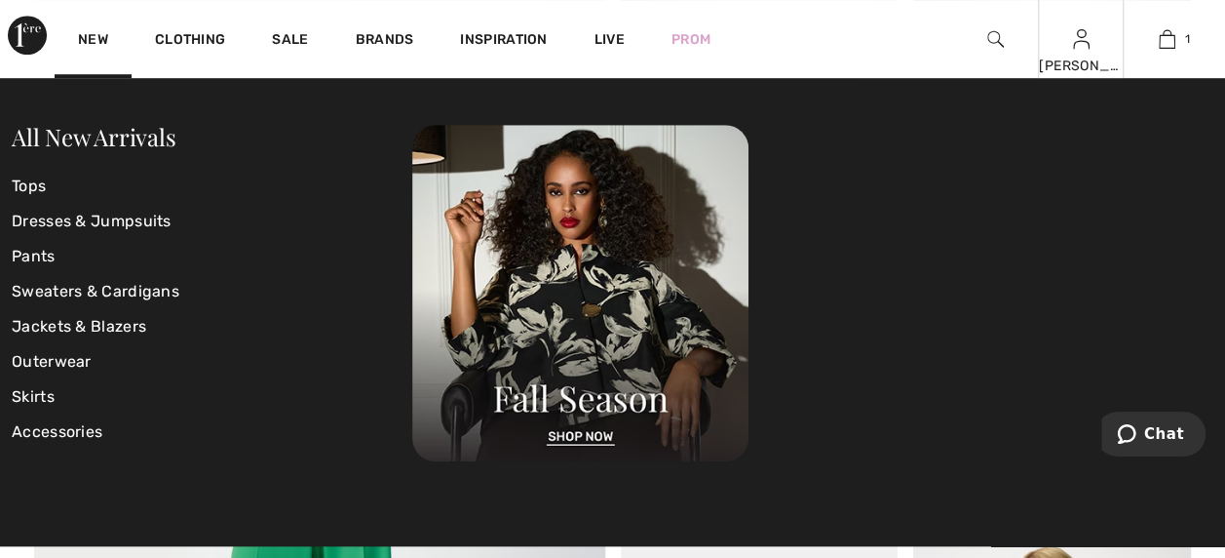
click at [1078, 39] on img at bounding box center [1081, 38] width 17 height 23
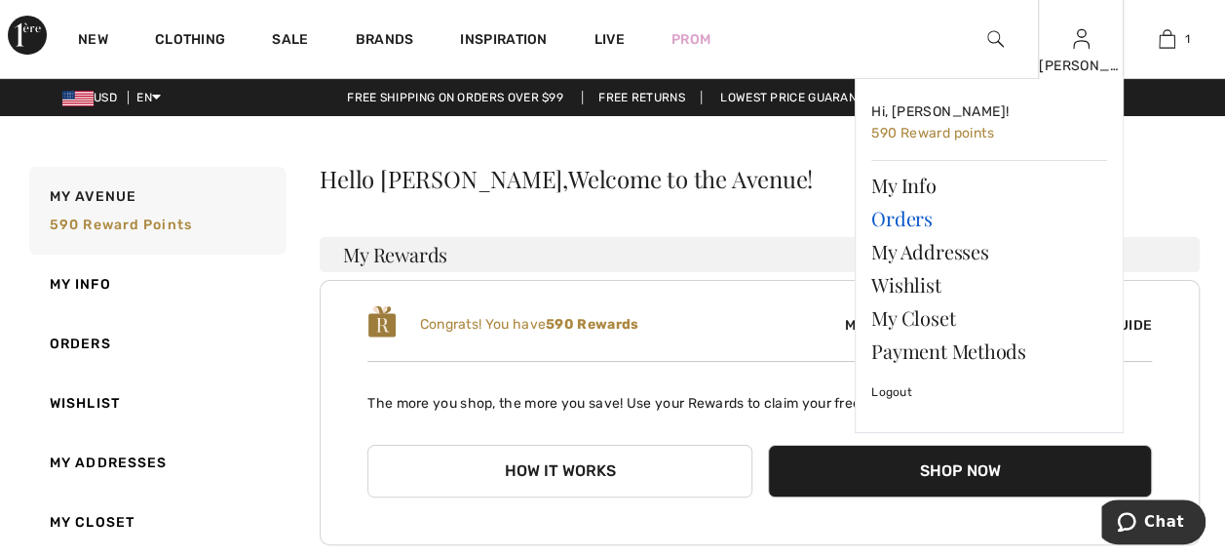
click at [912, 226] on link "Orders" at bounding box center [990, 218] width 236 height 33
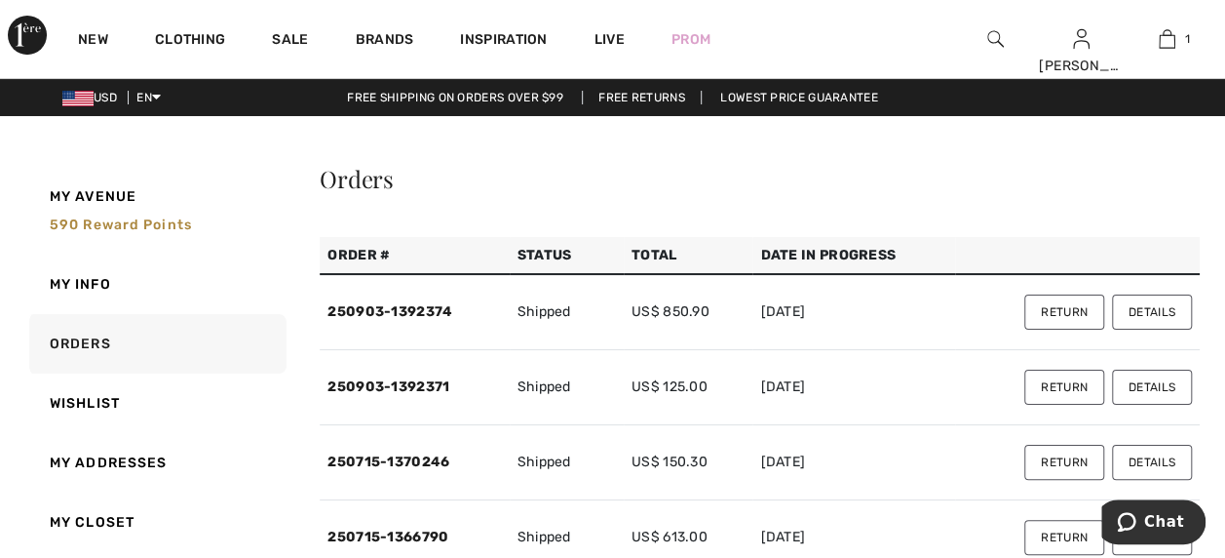
click at [1123, 308] on button "Details" at bounding box center [1152, 311] width 80 height 35
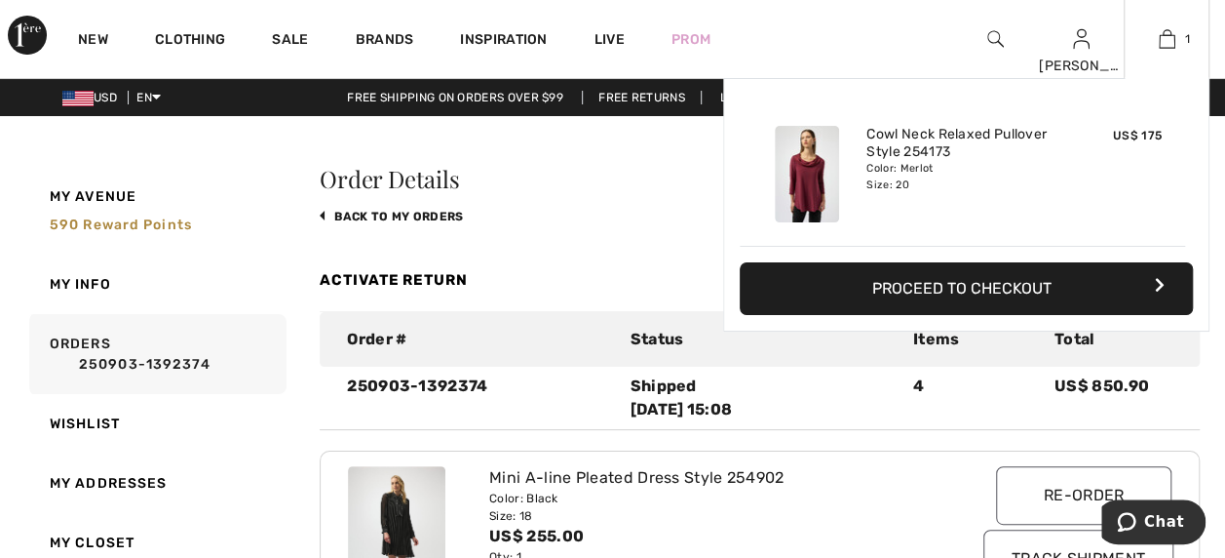
click at [812, 195] on img at bounding box center [807, 174] width 64 height 97
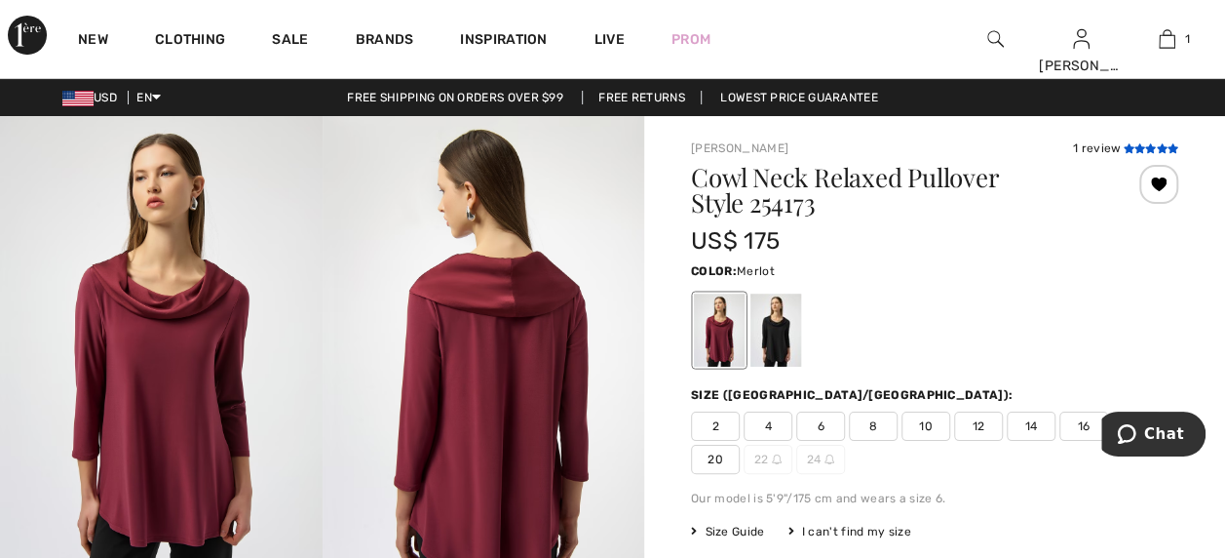
click at [1157, 147] on icon at bounding box center [1161, 148] width 11 height 10
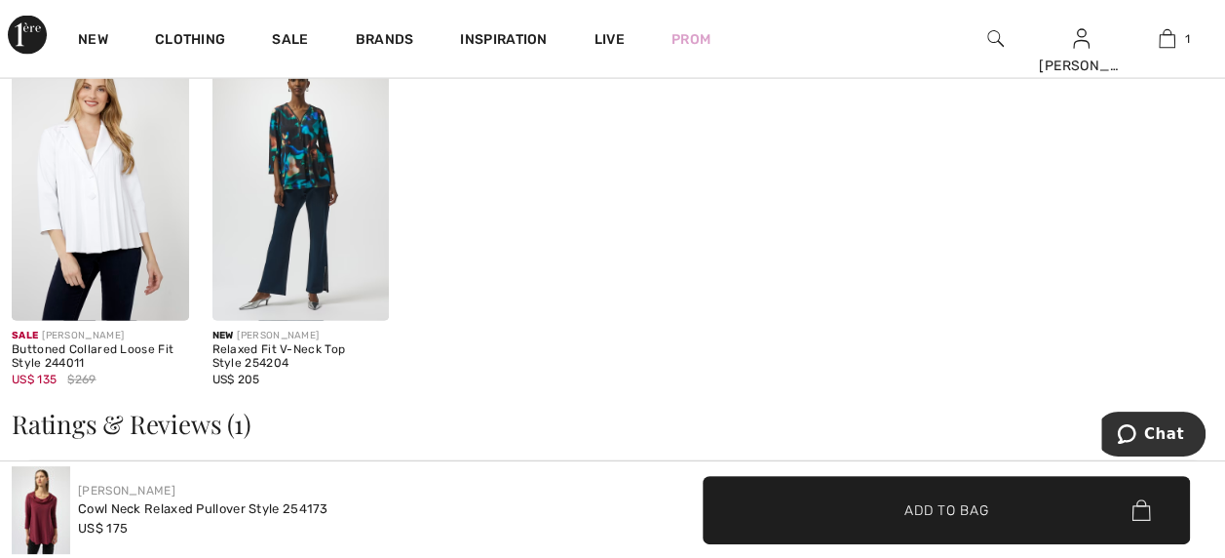
scroll to position [2046, 0]
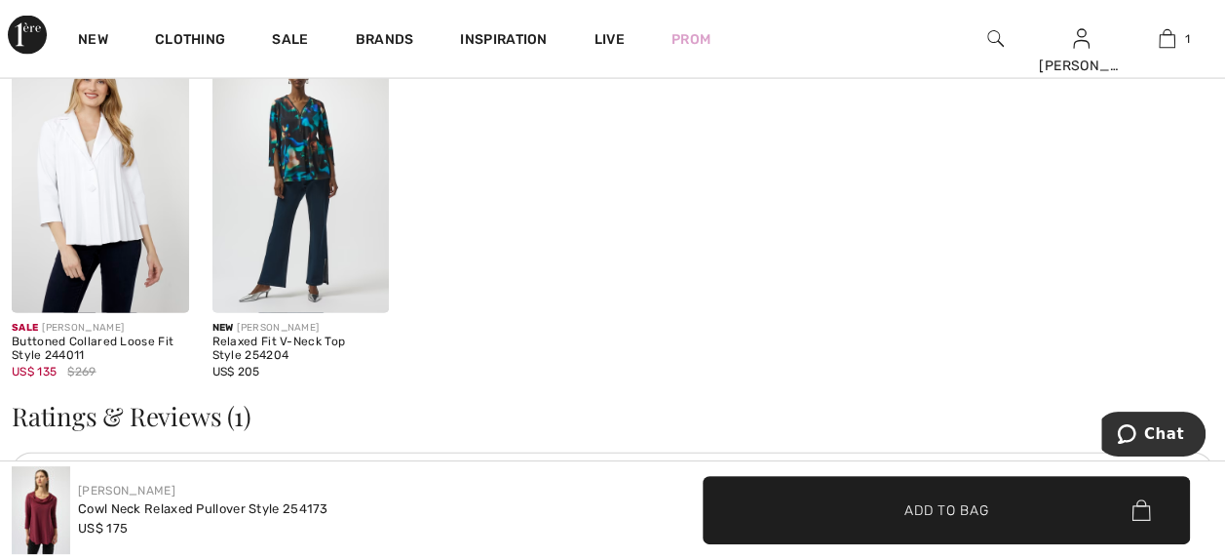
click at [324, 213] on img at bounding box center [301, 180] width 177 height 265
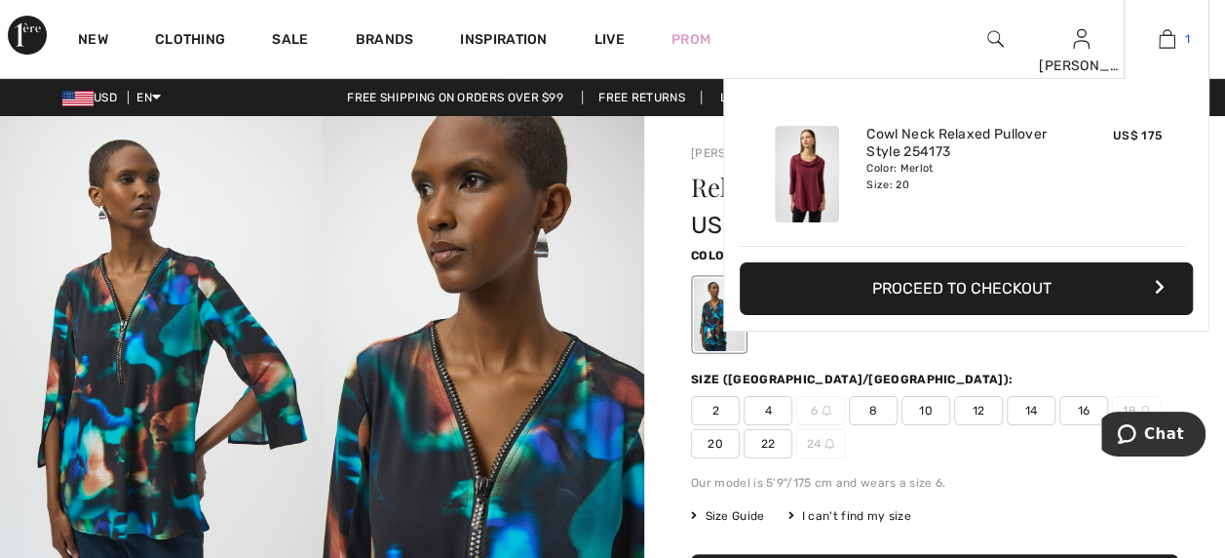
click at [1167, 33] on img at bounding box center [1167, 38] width 17 height 23
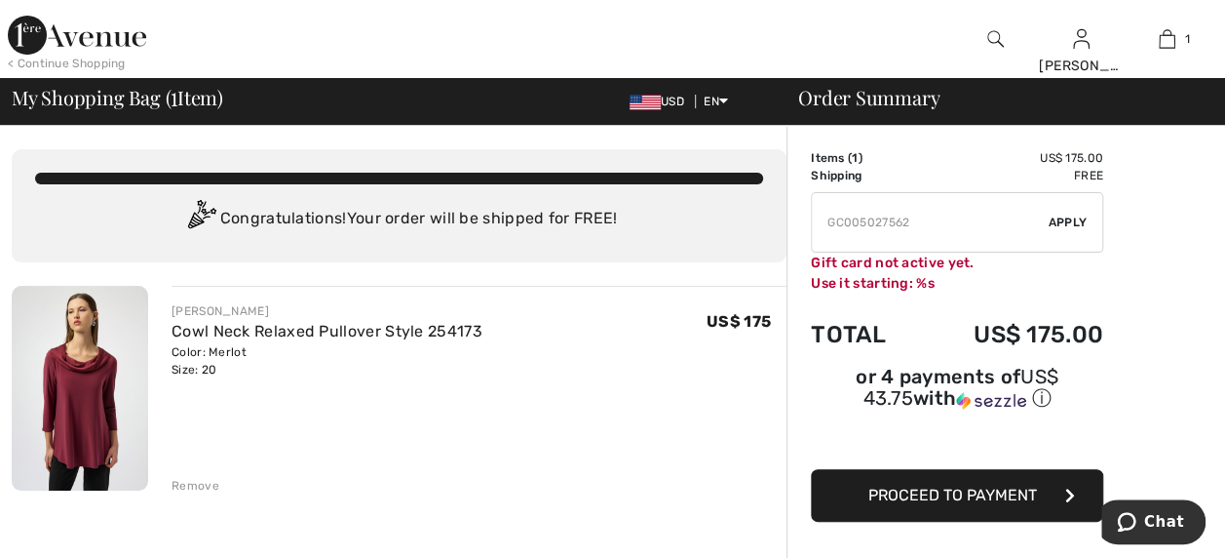
click at [1006, 478] on button "Proceed to Payment" at bounding box center [957, 495] width 292 height 53
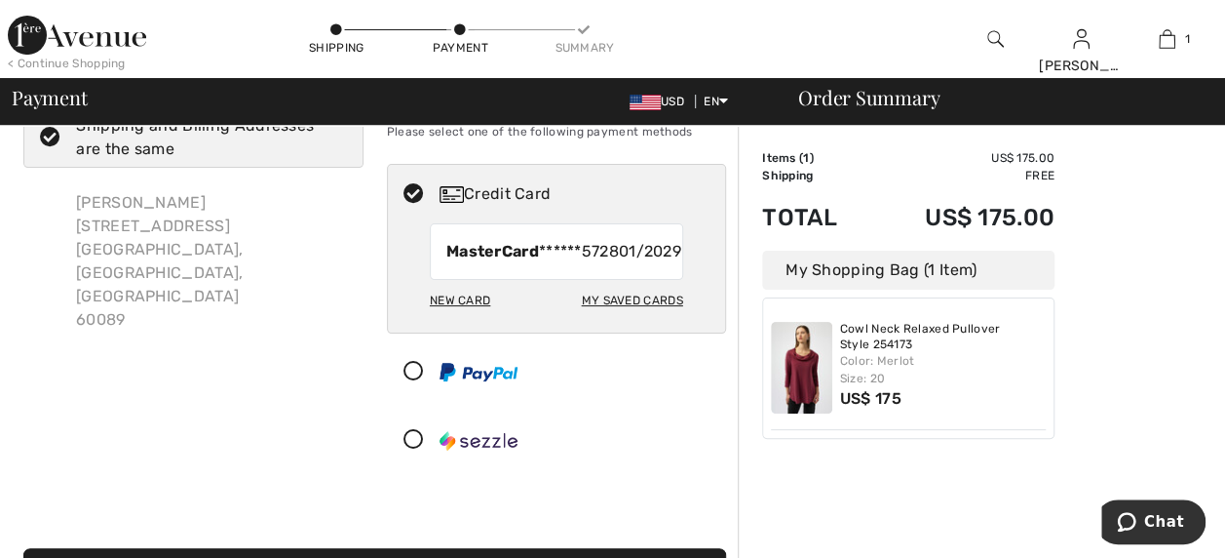
scroll to position [97, 0]
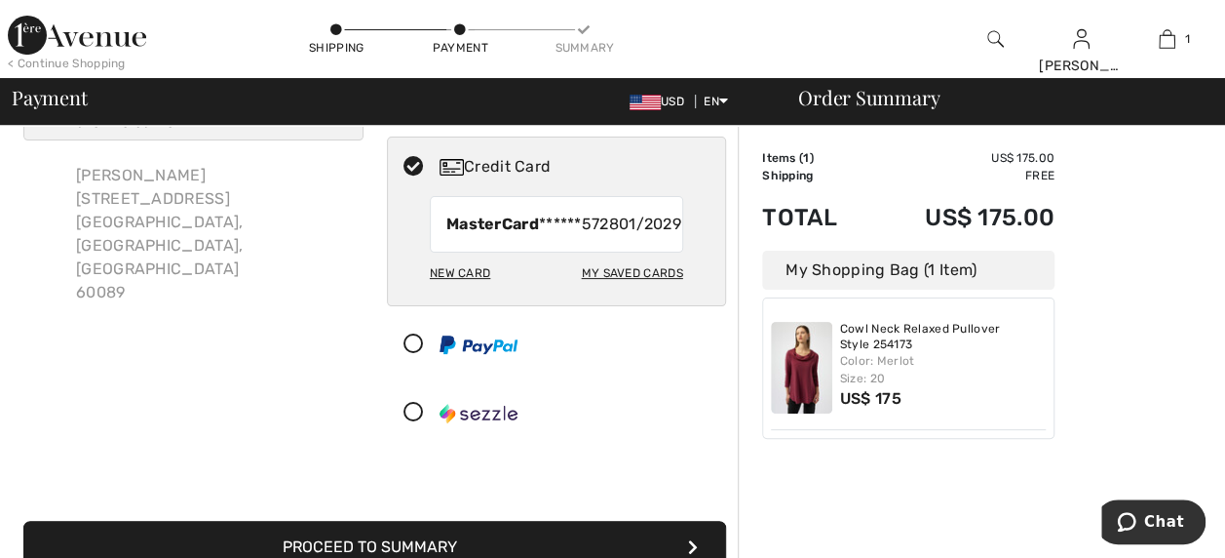
click at [468, 290] on div "New Card" at bounding box center [460, 272] width 60 height 33
radio input "true"
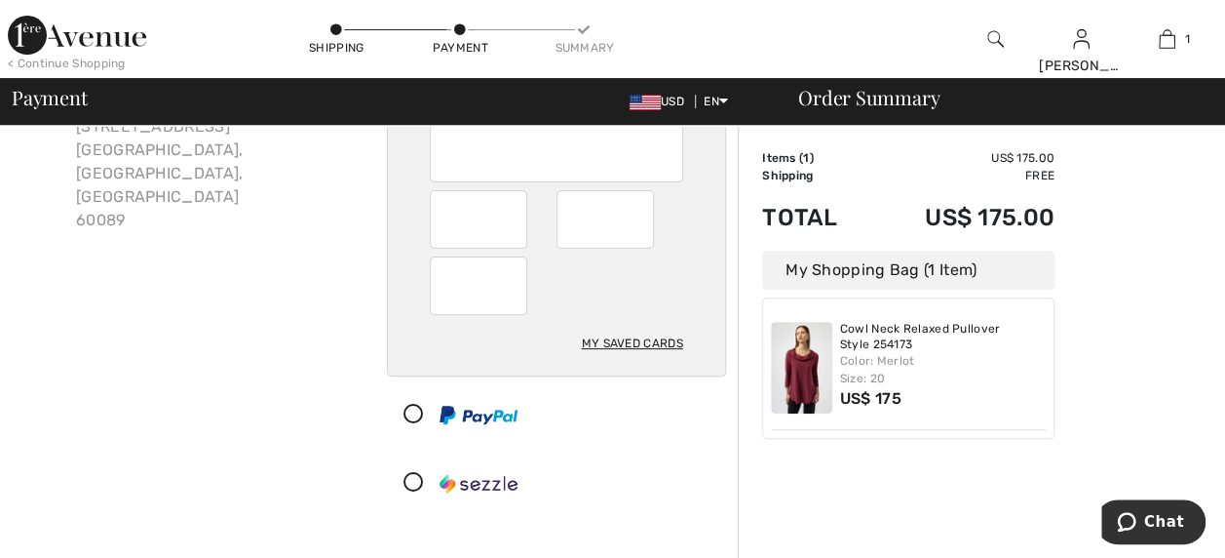
scroll to position [390, 0]
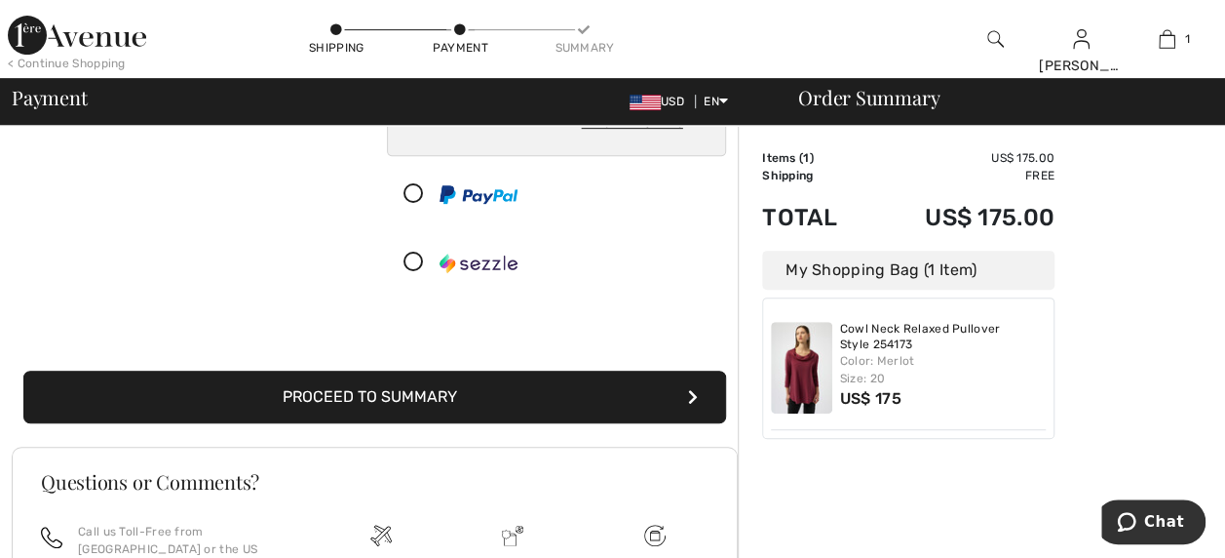
click at [419, 402] on button "Proceed to Summary" at bounding box center [374, 396] width 703 height 53
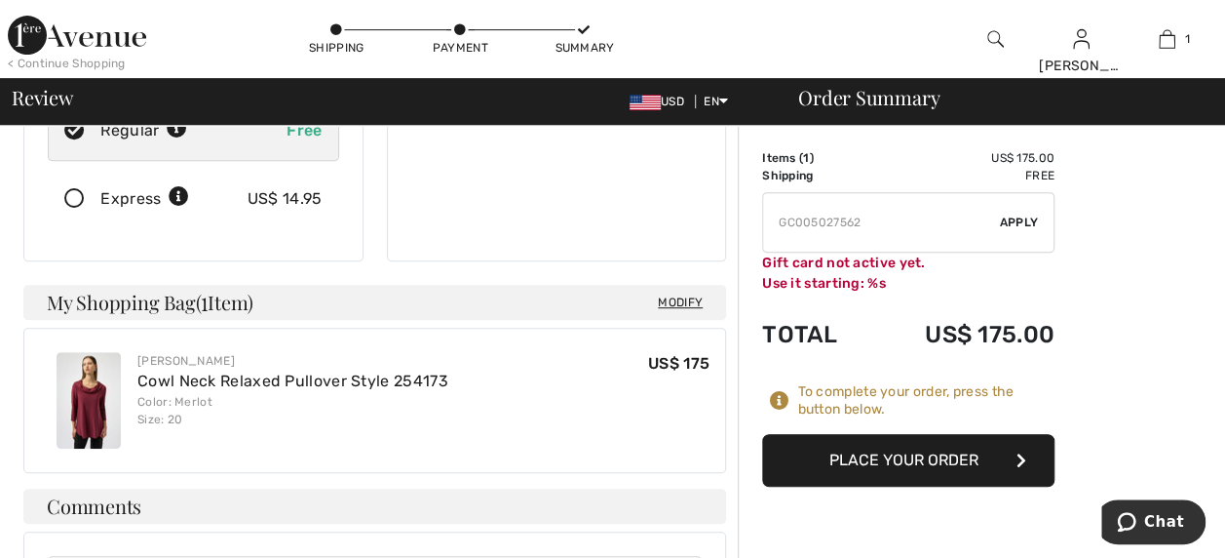
scroll to position [390, 0]
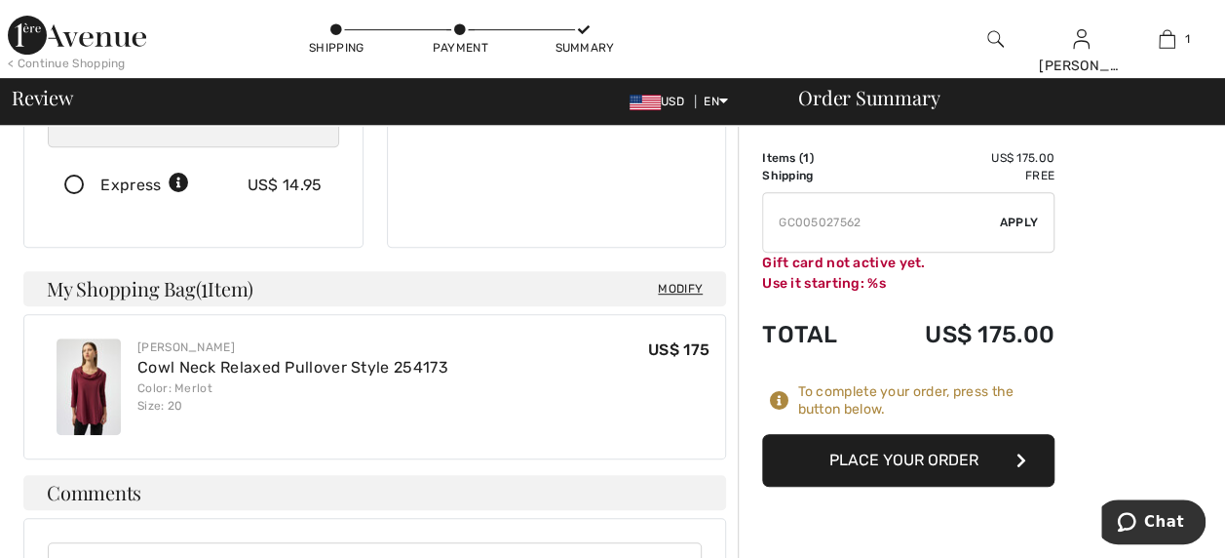
click at [864, 448] on button "Place Your Order" at bounding box center [908, 460] width 292 height 53
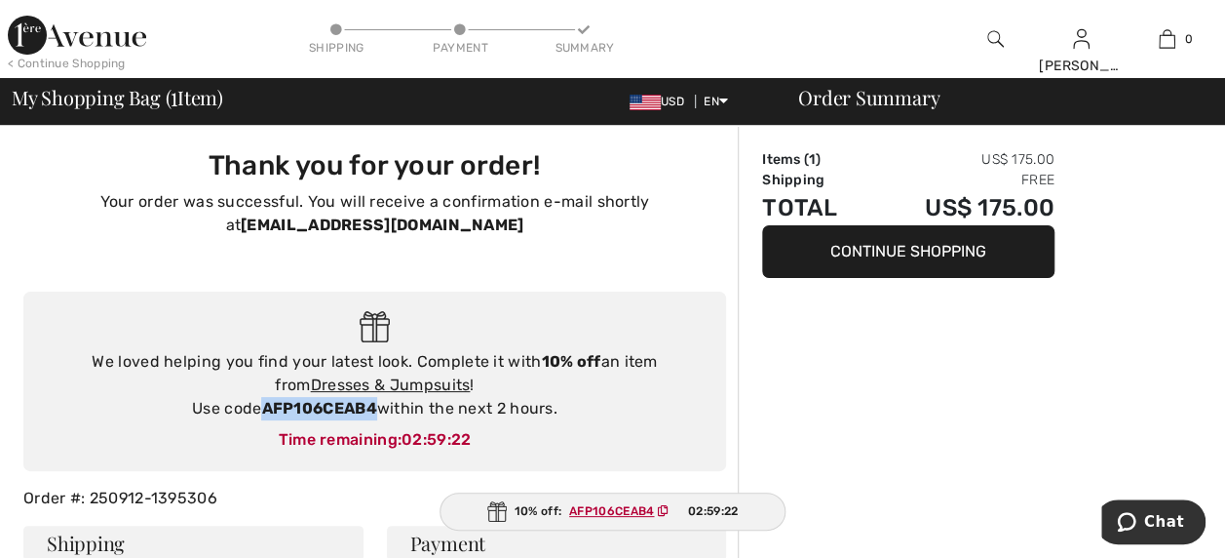
drag, startPoint x: 258, startPoint y: 407, endPoint x: 375, endPoint y: 407, distance: 117.0
click at [375, 407] on div "We loved helping you find your latest look. Complete it with 10% off an item fr…" at bounding box center [375, 385] width 664 height 70
copy div "AFP106CEAB4"
click at [993, 27] on img at bounding box center [996, 38] width 17 height 23
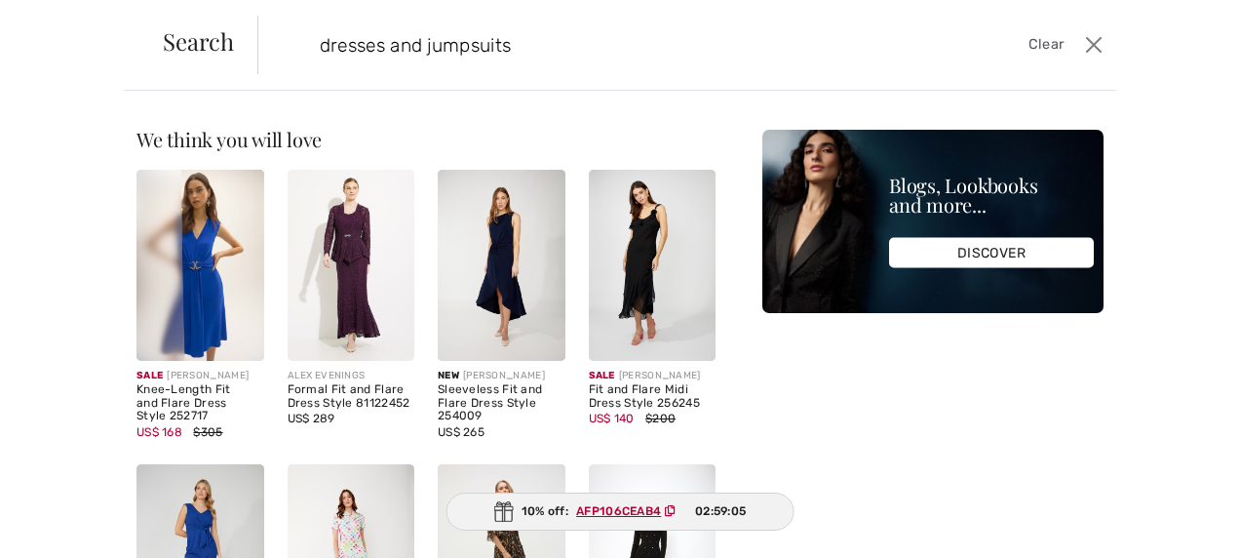
type input "dresses and jumpsuits"
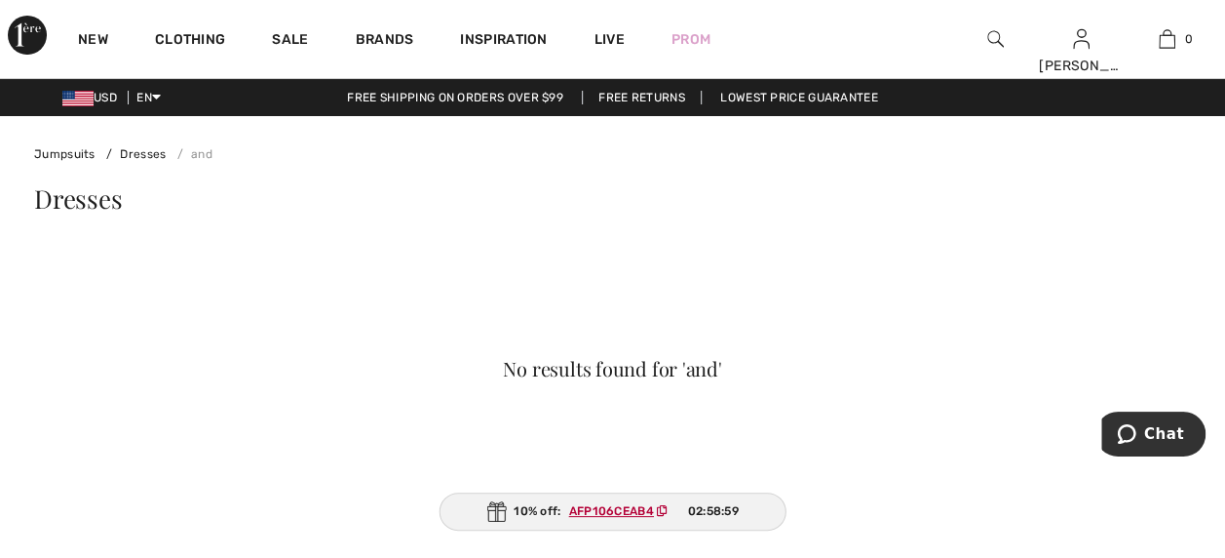
click at [980, 33] on div at bounding box center [995, 39] width 86 height 78
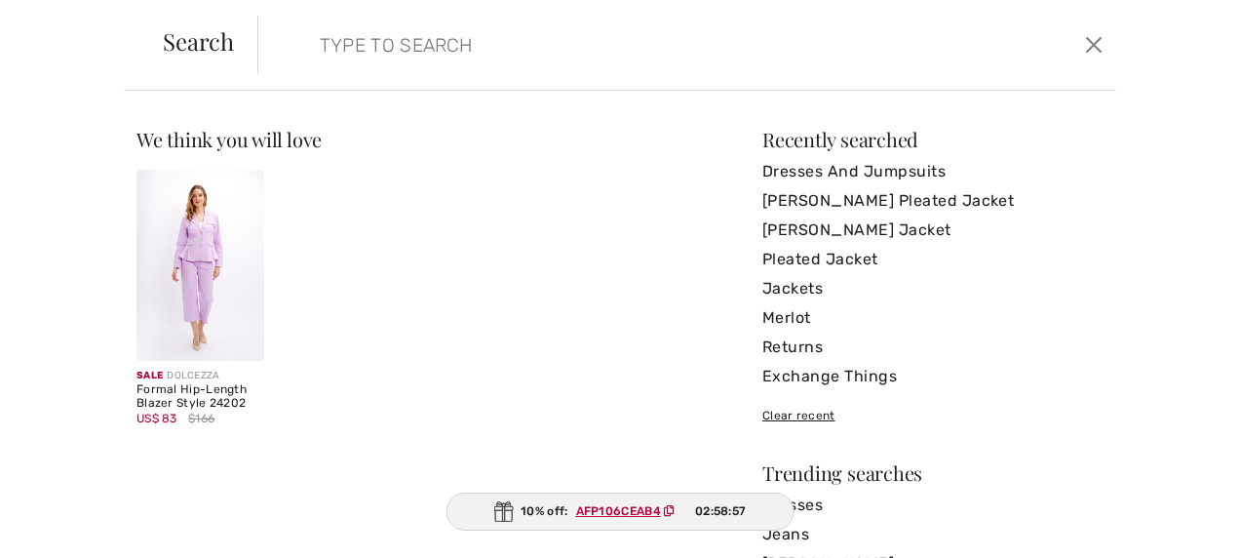
click at [412, 55] on input "search" at bounding box center [595, 45] width 581 height 58
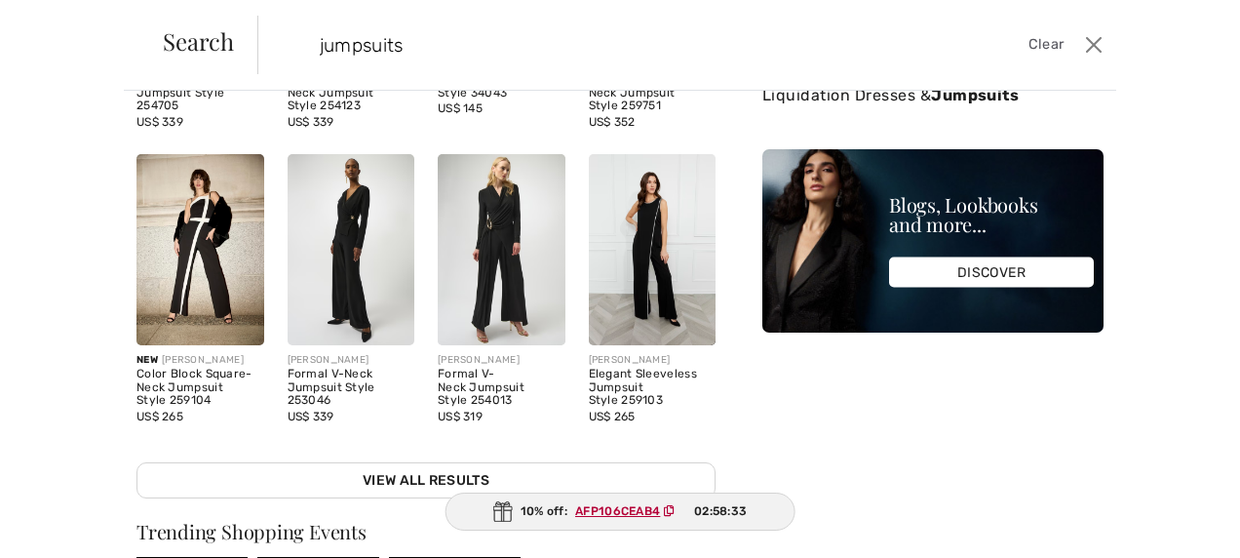
scroll to position [292, 0]
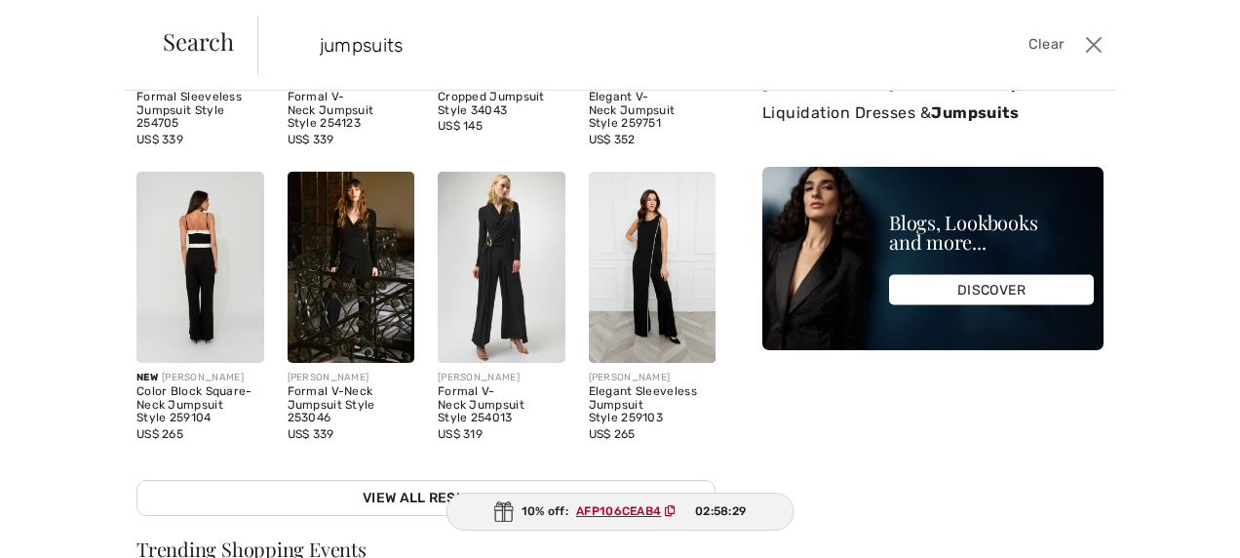
type input "jumpsuits"
click at [205, 263] on img at bounding box center [200, 267] width 128 height 191
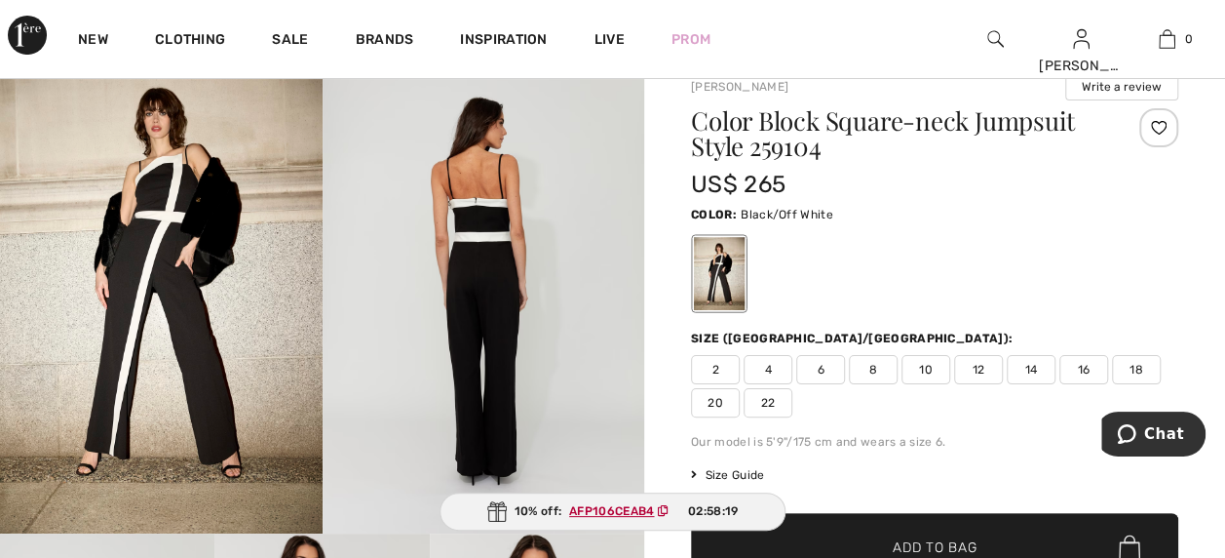
scroll to position [131, 0]
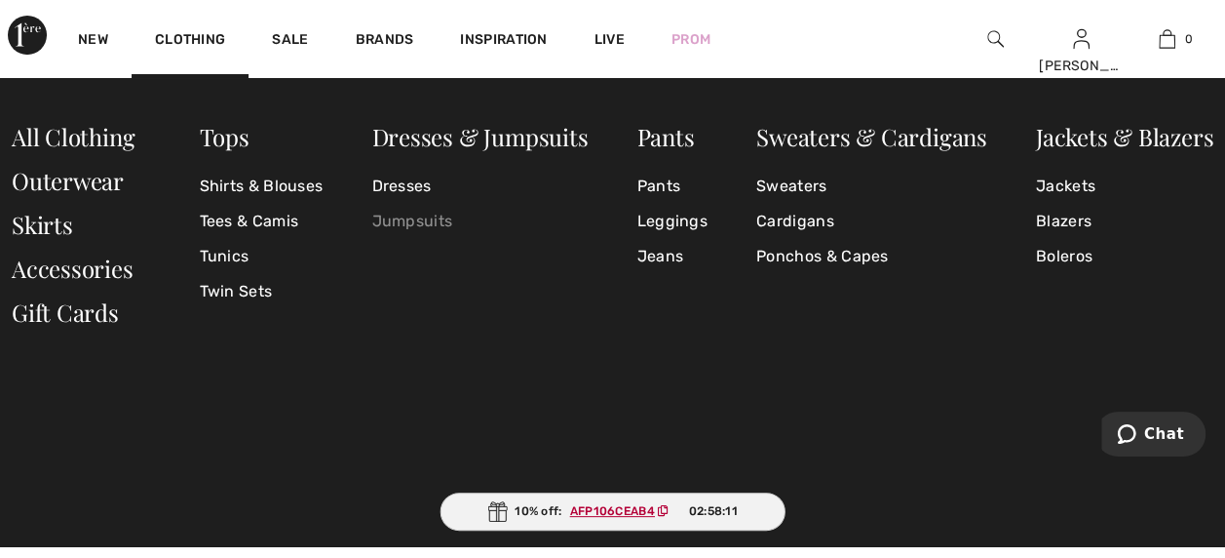
click at [388, 219] on link "Jumpsuits" at bounding box center [479, 221] width 216 height 35
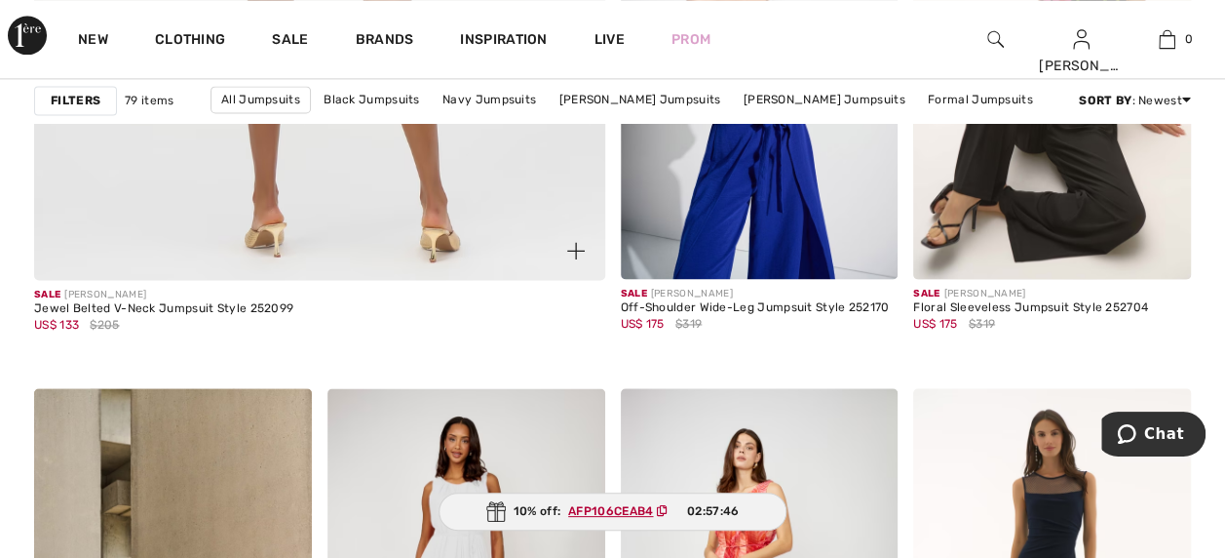
scroll to position [5069, 0]
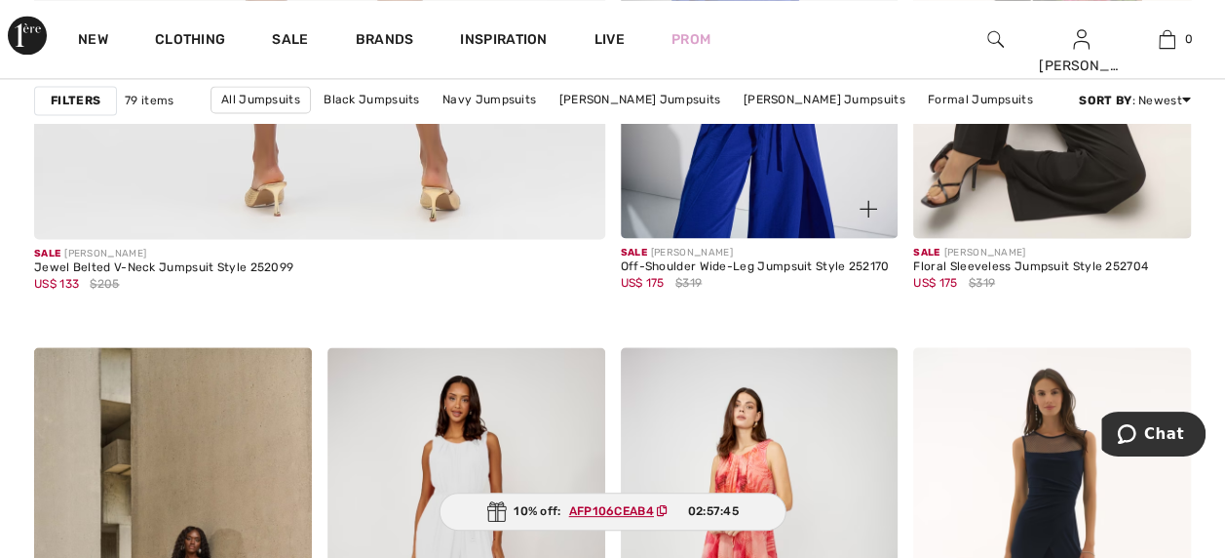
drag, startPoint x: 475, startPoint y: 234, endPoint x: 764, endPoint y: 296, distance: 296.2
click at [782, 296] on div "Sale [PERSON_NAME] Off-Shoulder Wide-Leg Jumpsuit Style 252170 US$ 175 $319" at bounding box center [755, 285] width 269 height 78
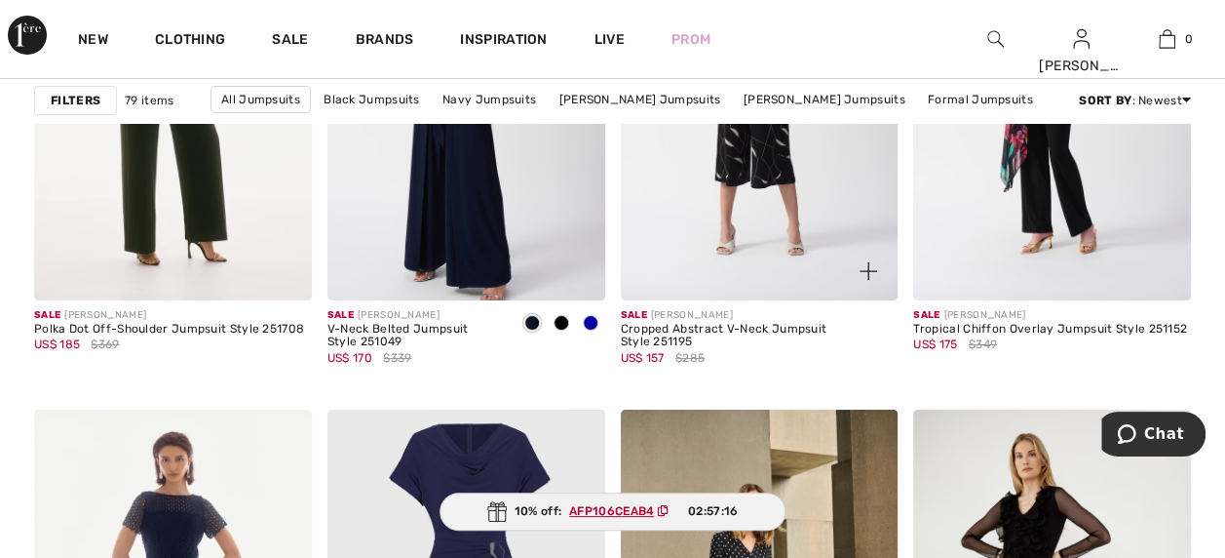
scroll to position [7311, 0]
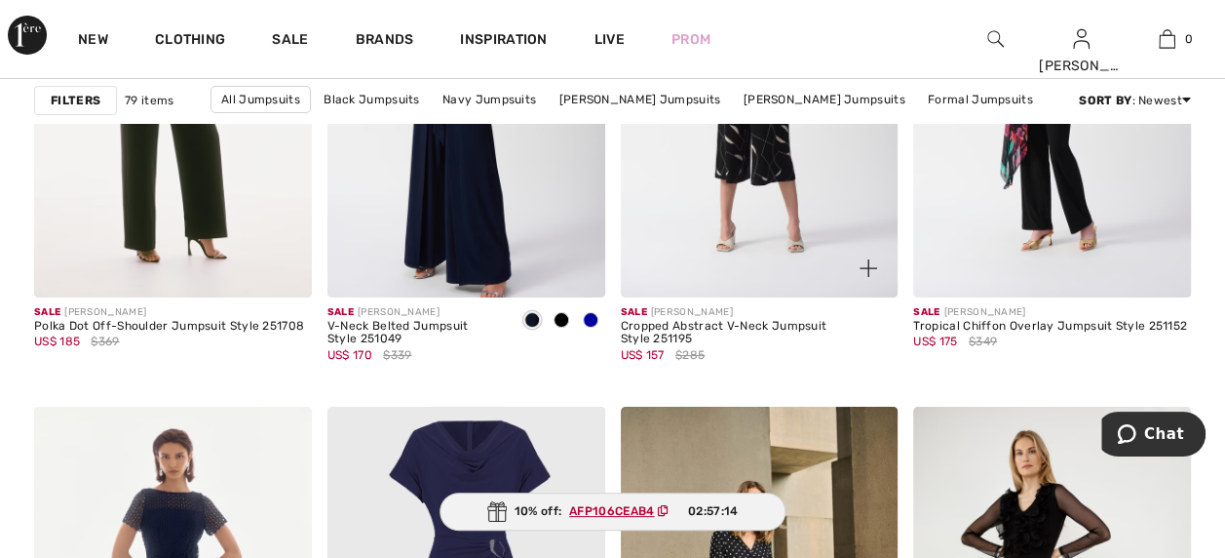
drag, startPoint x: 716, startPoint y: 322, endPoint x: 698, endPoint y: 322, distance: 17.5
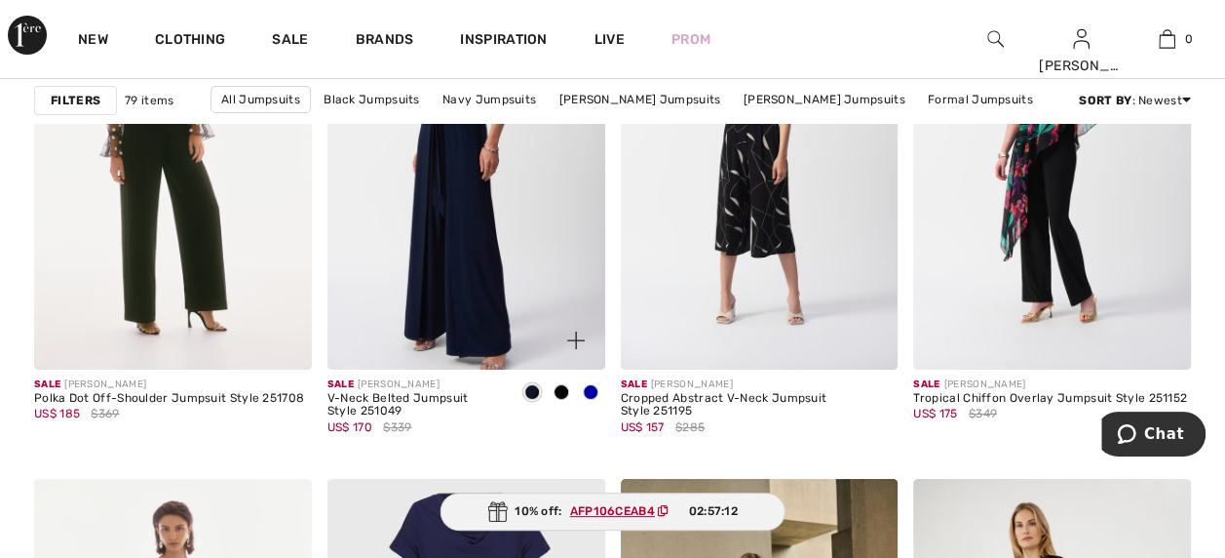
scroll to position [7214, 0]
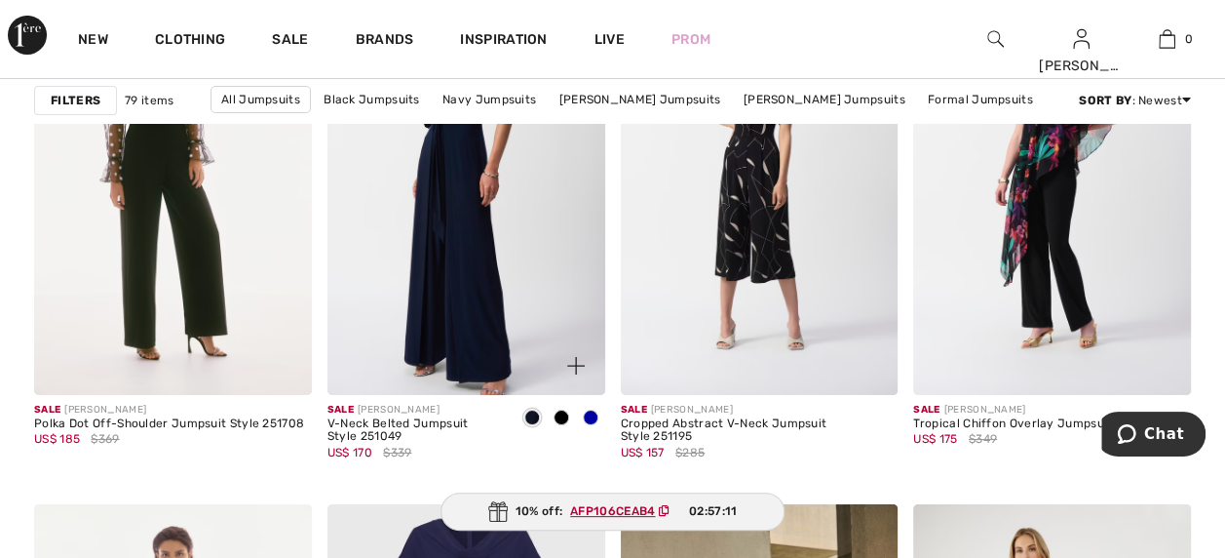
click at [437, 474] on div "Sale [PERSON_NAME] V-Neck Belted Jumpsuit Style 251049 US$ 170 $339" at bounding box center [415, 442] width 174 height 78
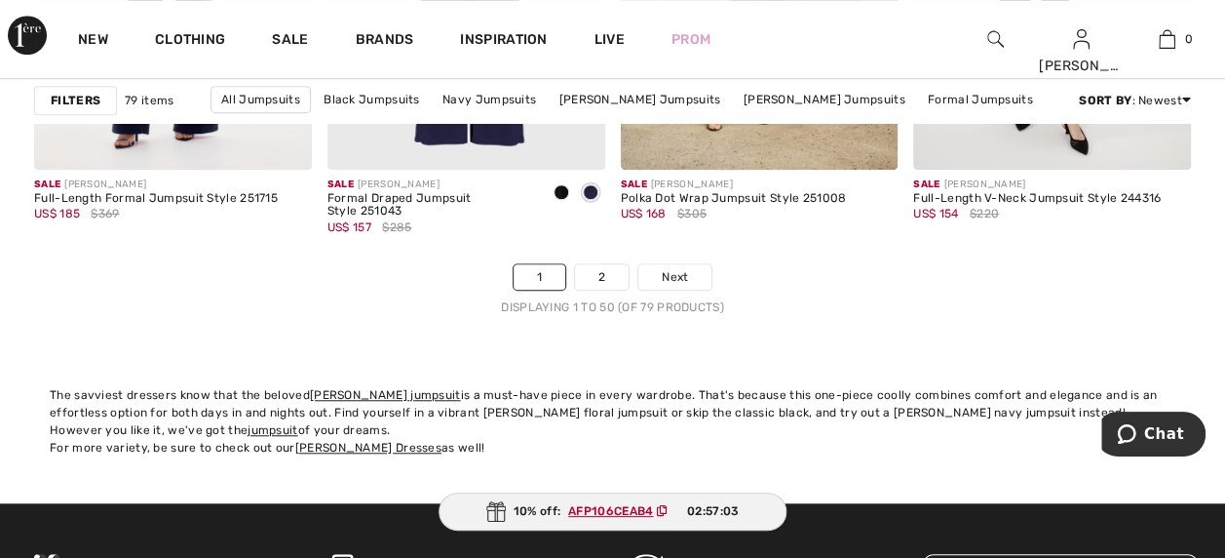
scroll to position [7994, 0]
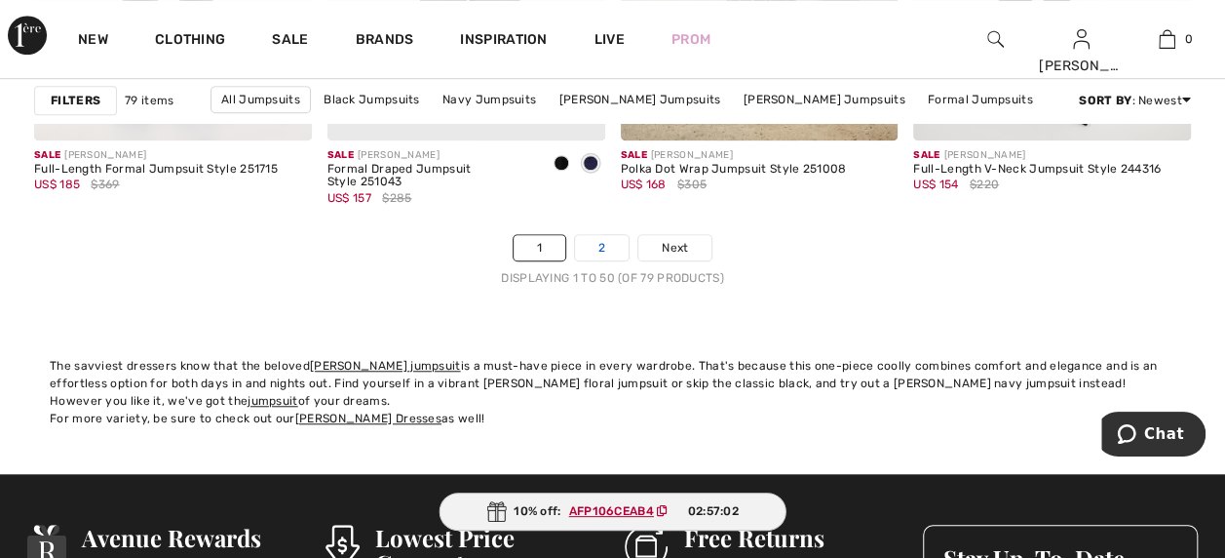
click at [593, 242] on link "2" at bounding box center [602, 247] width 54 height 25
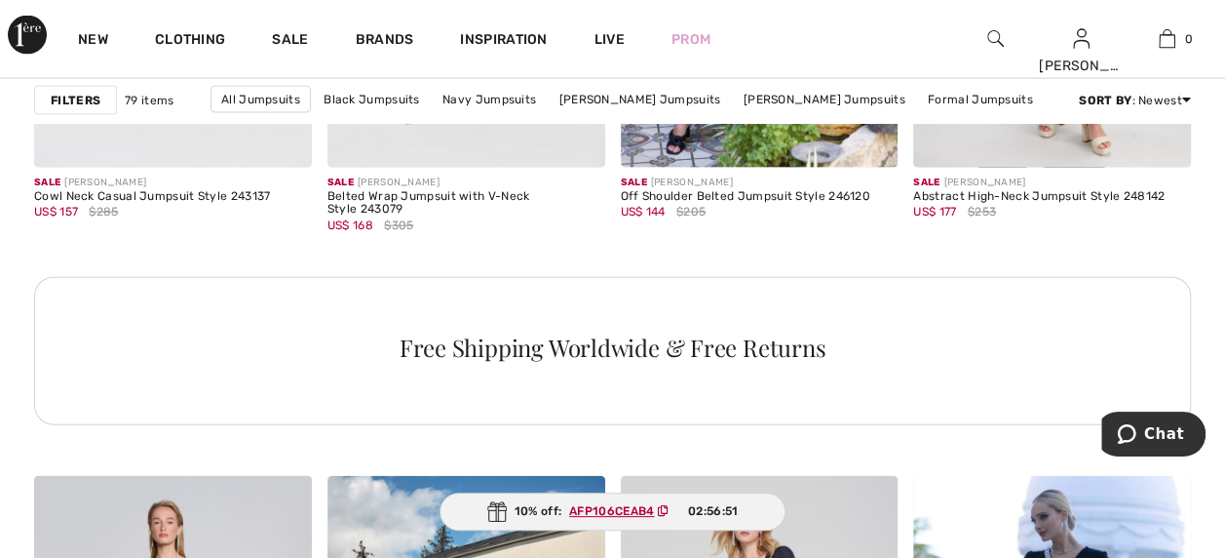
scroll to position [2145, 0]
